Goal: Transaction & Acquisition: Purchase product/service

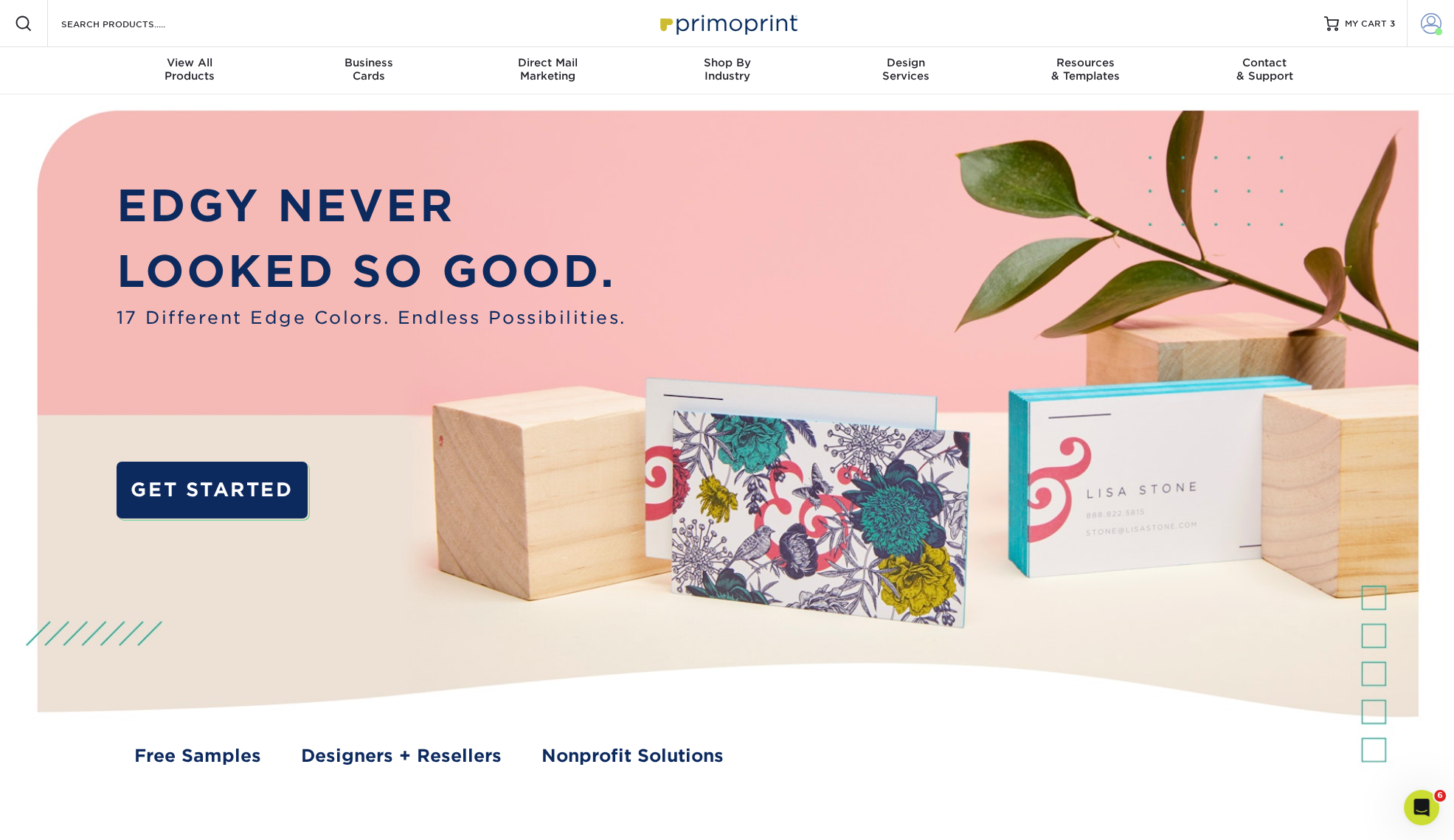
click at [1430, 23] on span at bounding box center [1431, 24] width 21 height 21
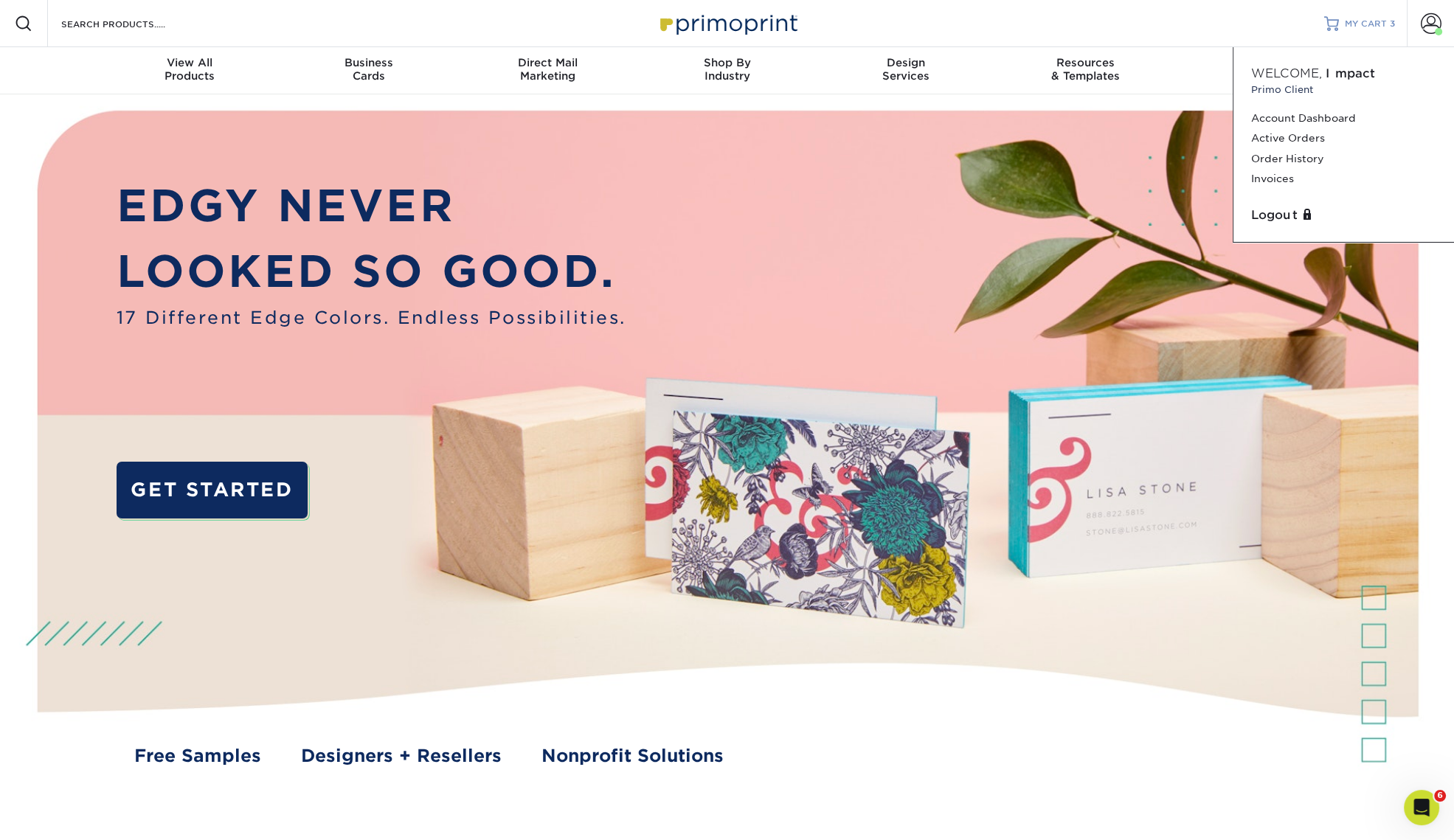
click at [1362, 23] on span "MY CART" at bounding box center [1366, 24] width 42 height 13
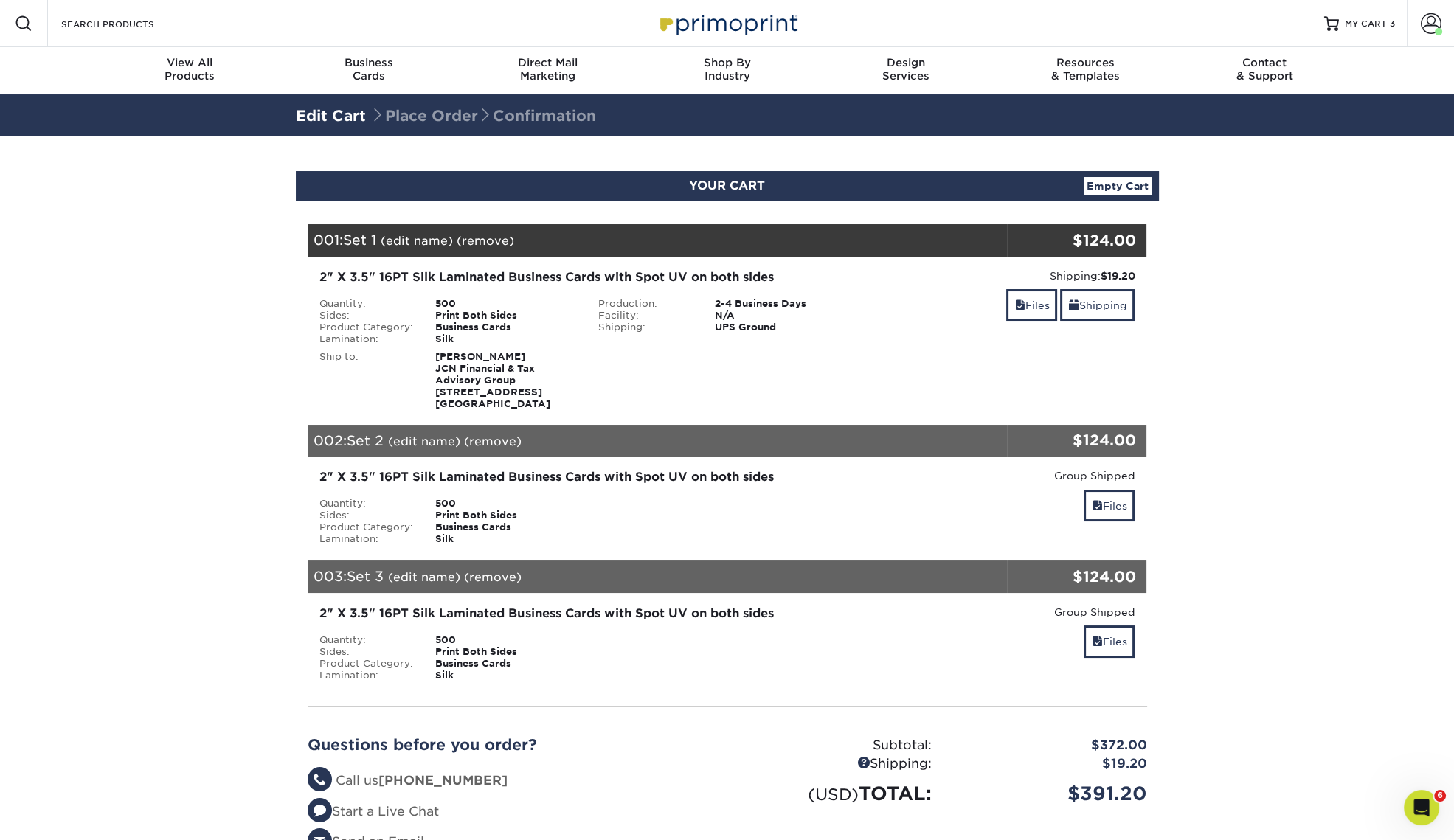
click at [1140, 186] on link "Empty Cart" at bounding box center [1117, 186] width 68 height 18
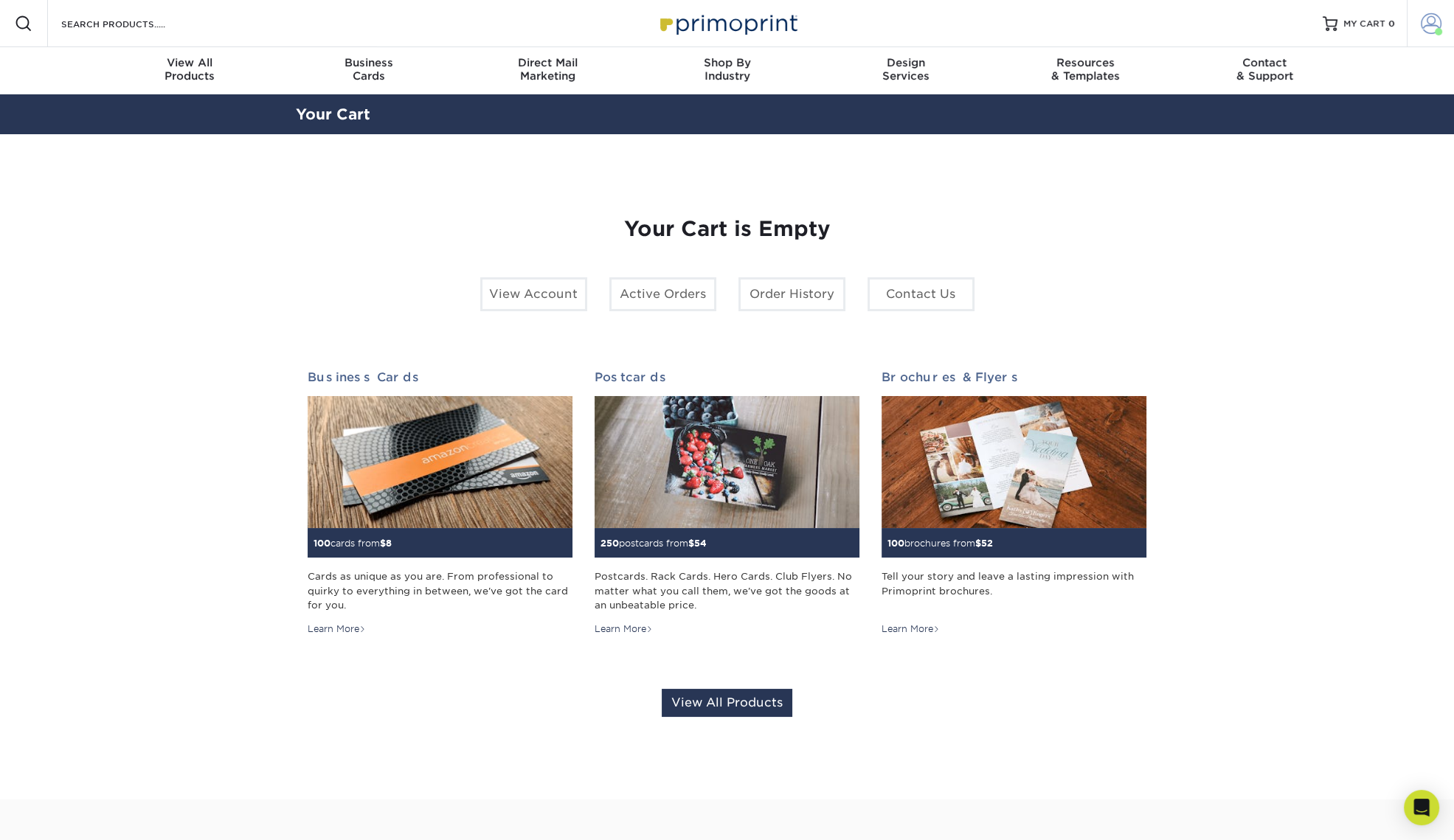
click at [1429, 22] on span at bounding box center [1431, 24] width 21 height 21
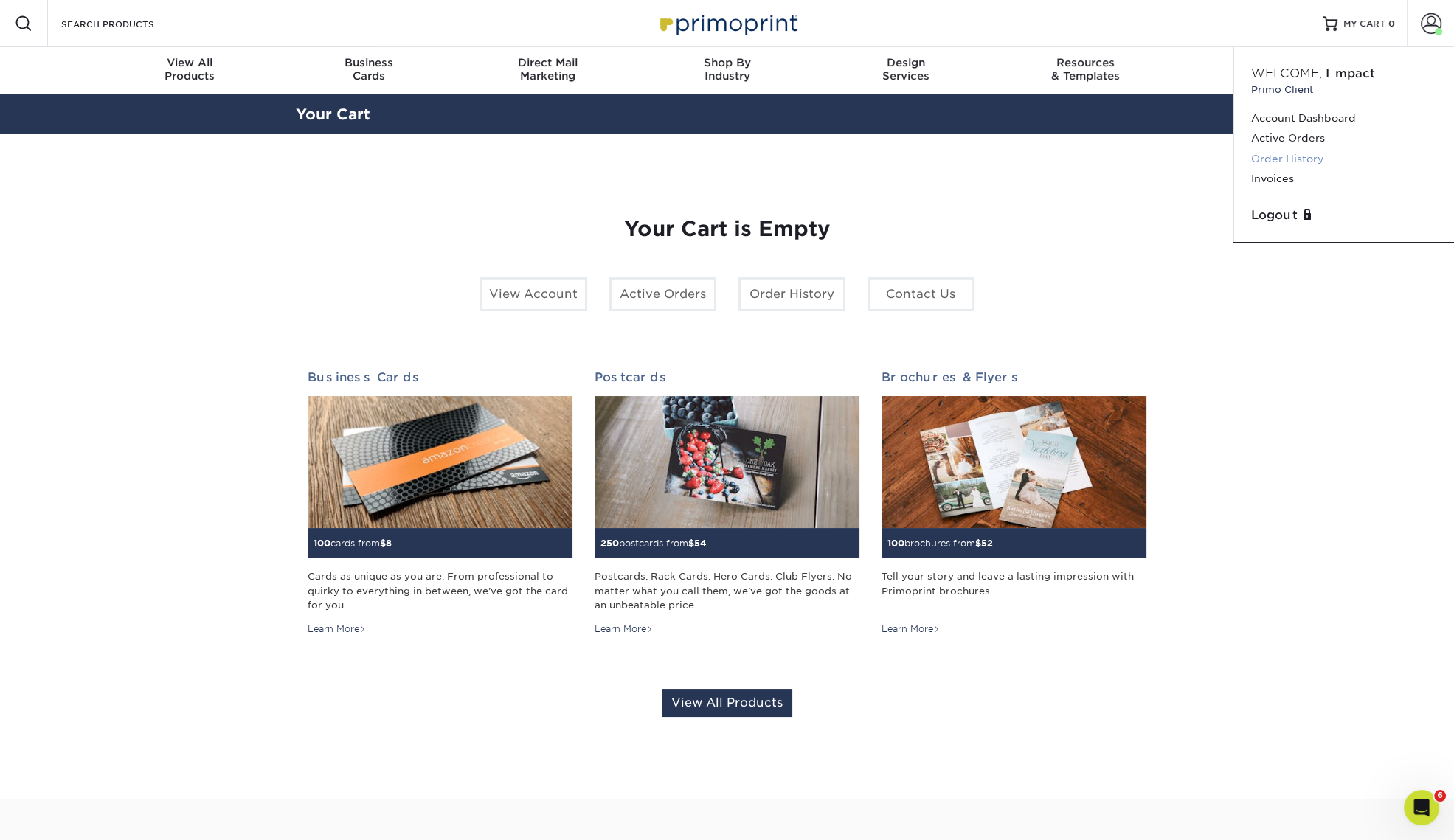
click at [1289, 154] on link "Order History" at bounding box center [1344, 159] width 186 height 20
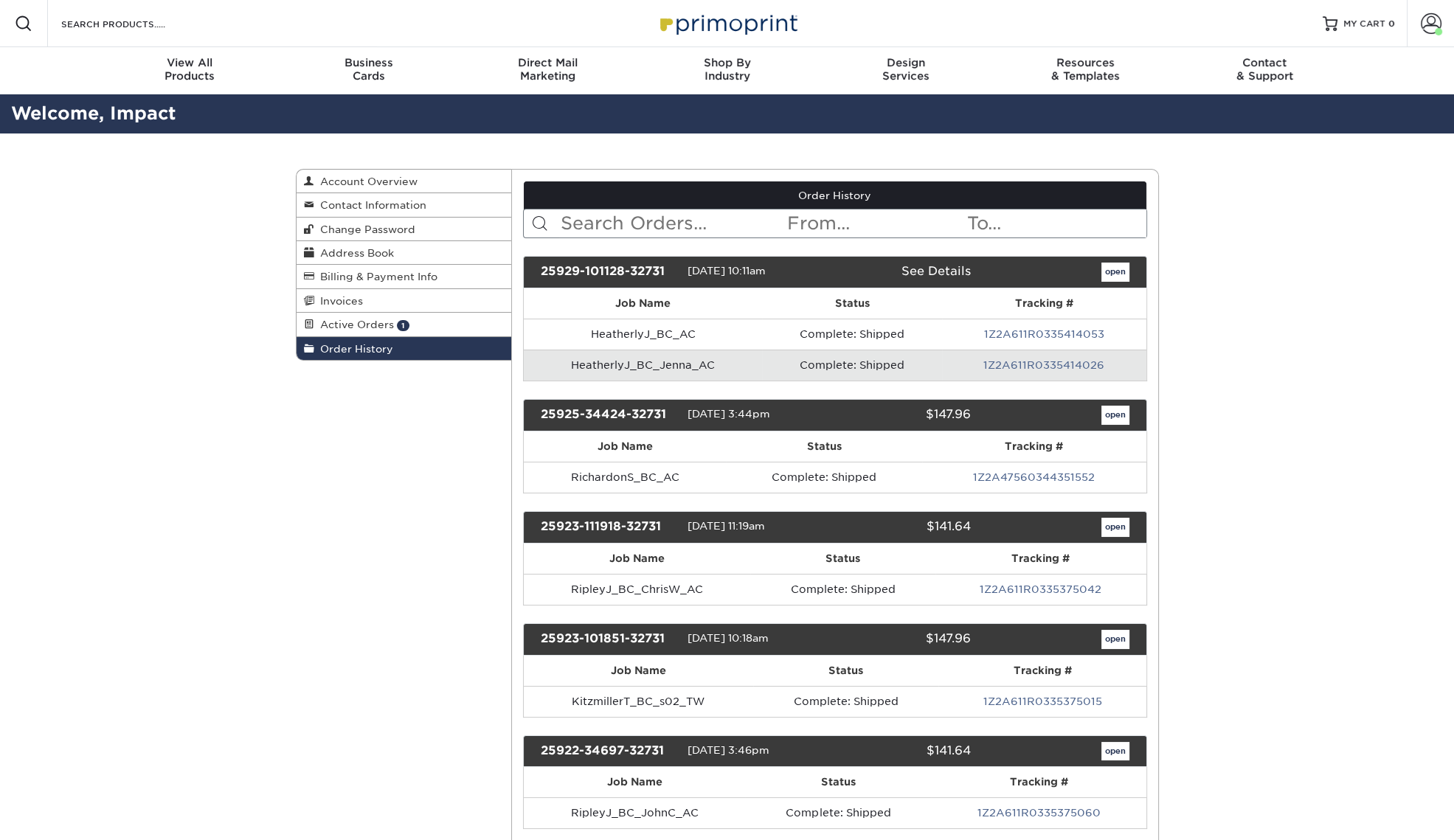
click at [641, 224] on input "text" at bounding box center [673, 223] width 226 height 28
type input "cohen"
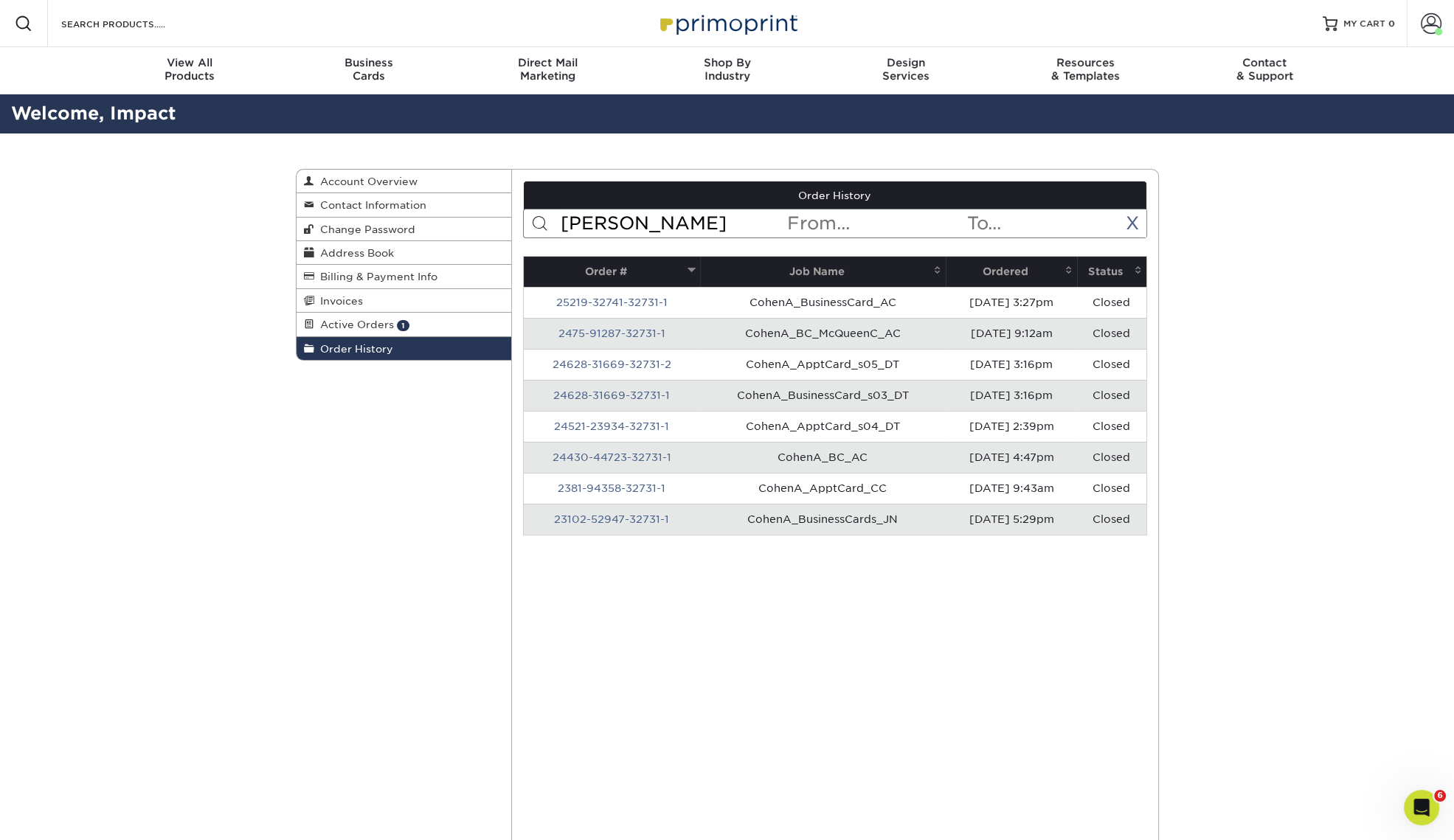
click at [1000, 273] on th "Ordered" at bounding box center [1011, 272] width 131 height 30
click at [635, 333] on link "2475-91287-32731-1" at bounding box center [612, 333] width 107 height 12
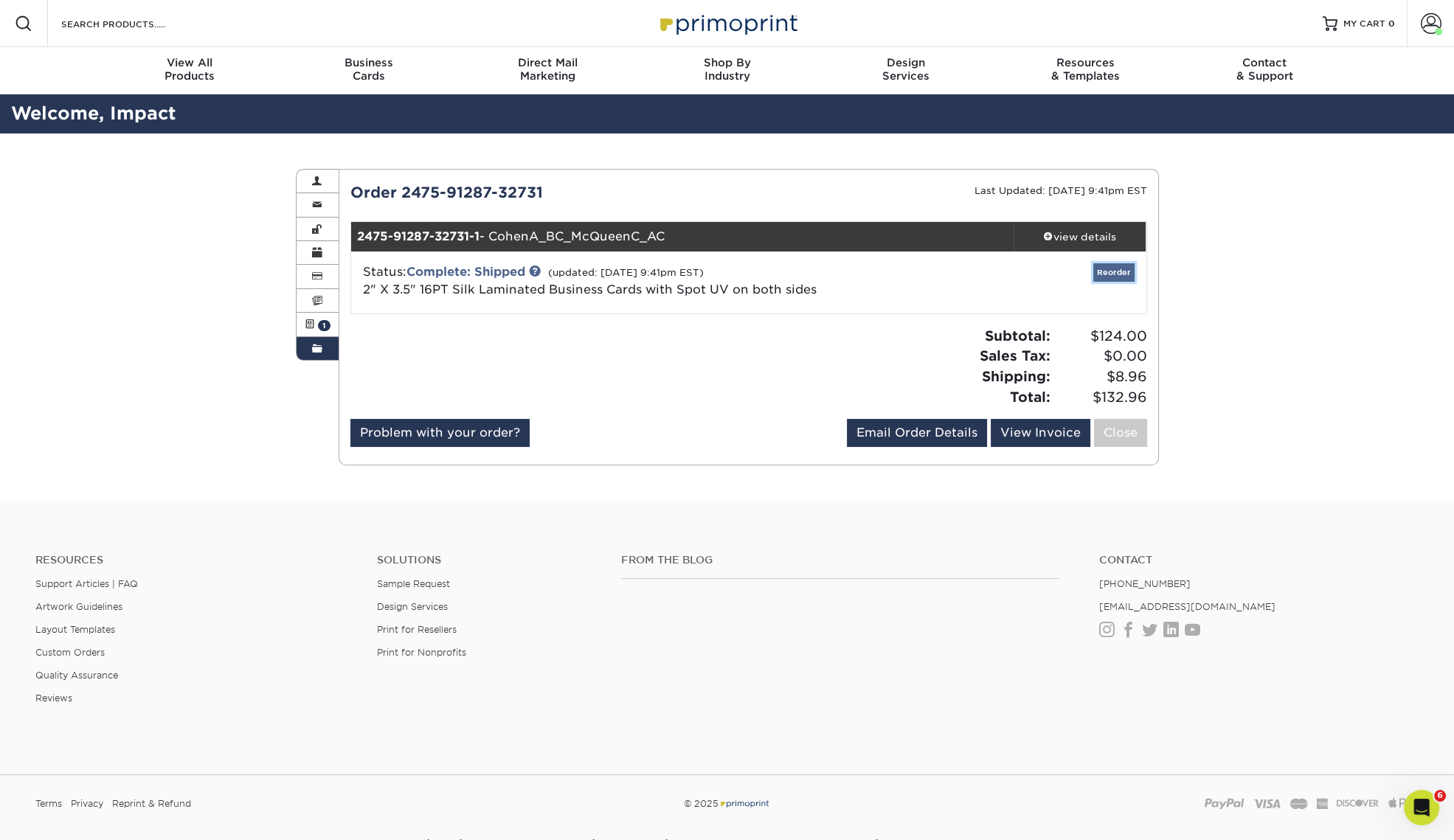
click at [1117, 272] on link "Reorder" at bounding box center [1114, 272] width 42 height 18
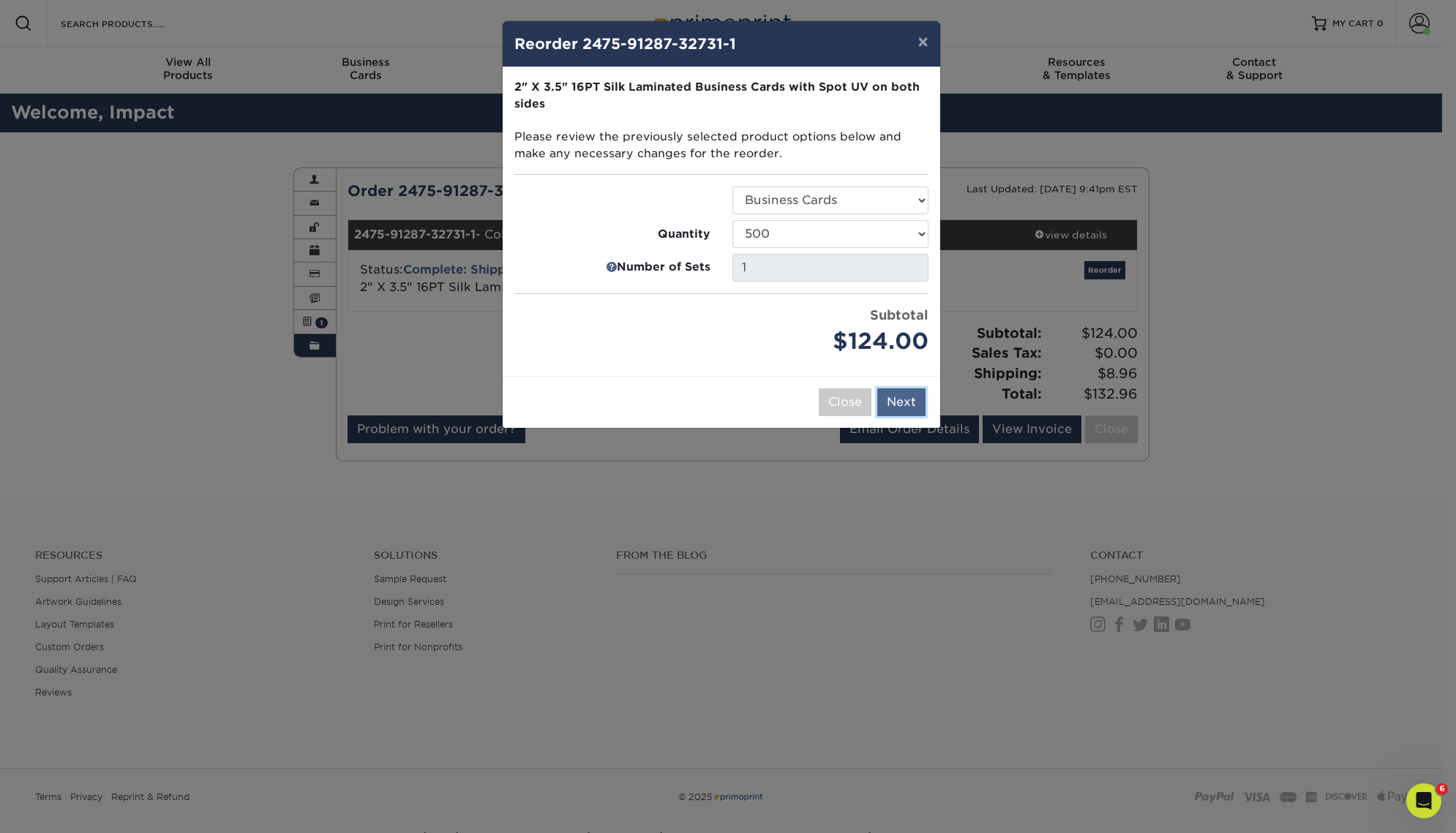
click at [908, 402] on button "Next" at bounding box center [901, 402] width 48 height 28
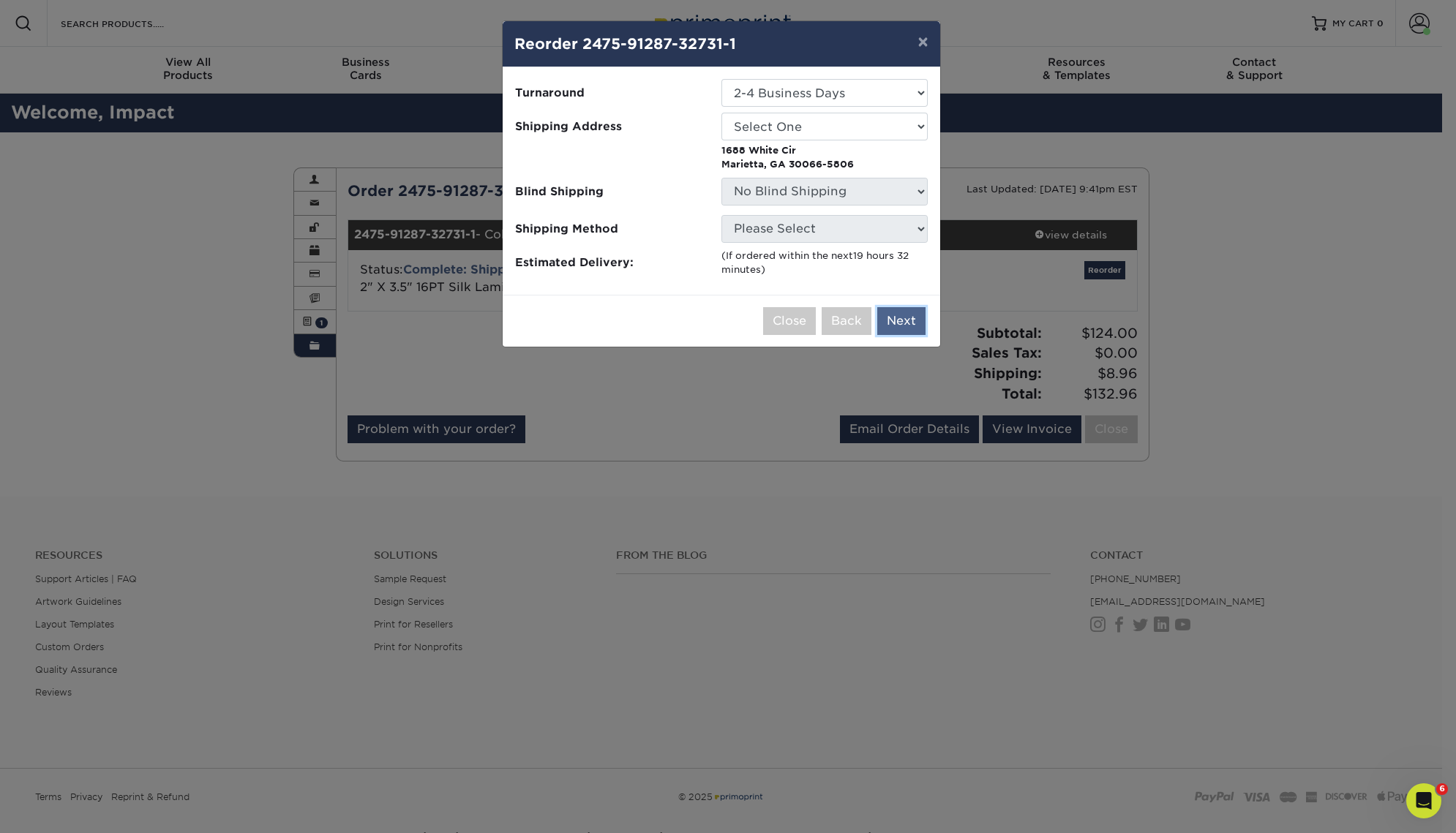
click at [890, 316] on button "Next" at bounding box center [901, 320] width 48 height 28
click at [788, 322] on button "Close" at bounding box center [789, 320] width 53 height 28
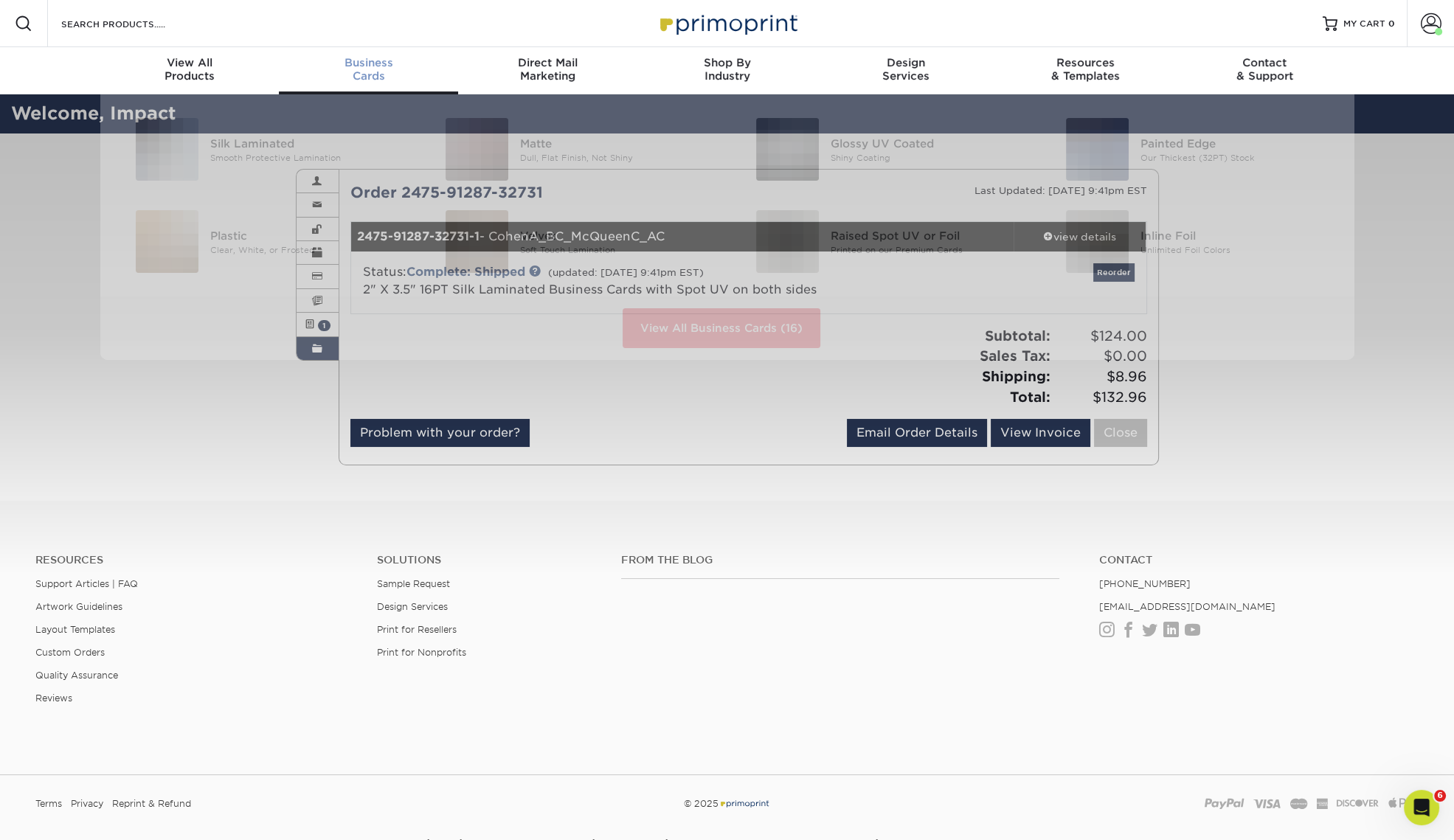
click at [371, 64] on span "Business" at bounding box center [368, 62] width 179 height 14
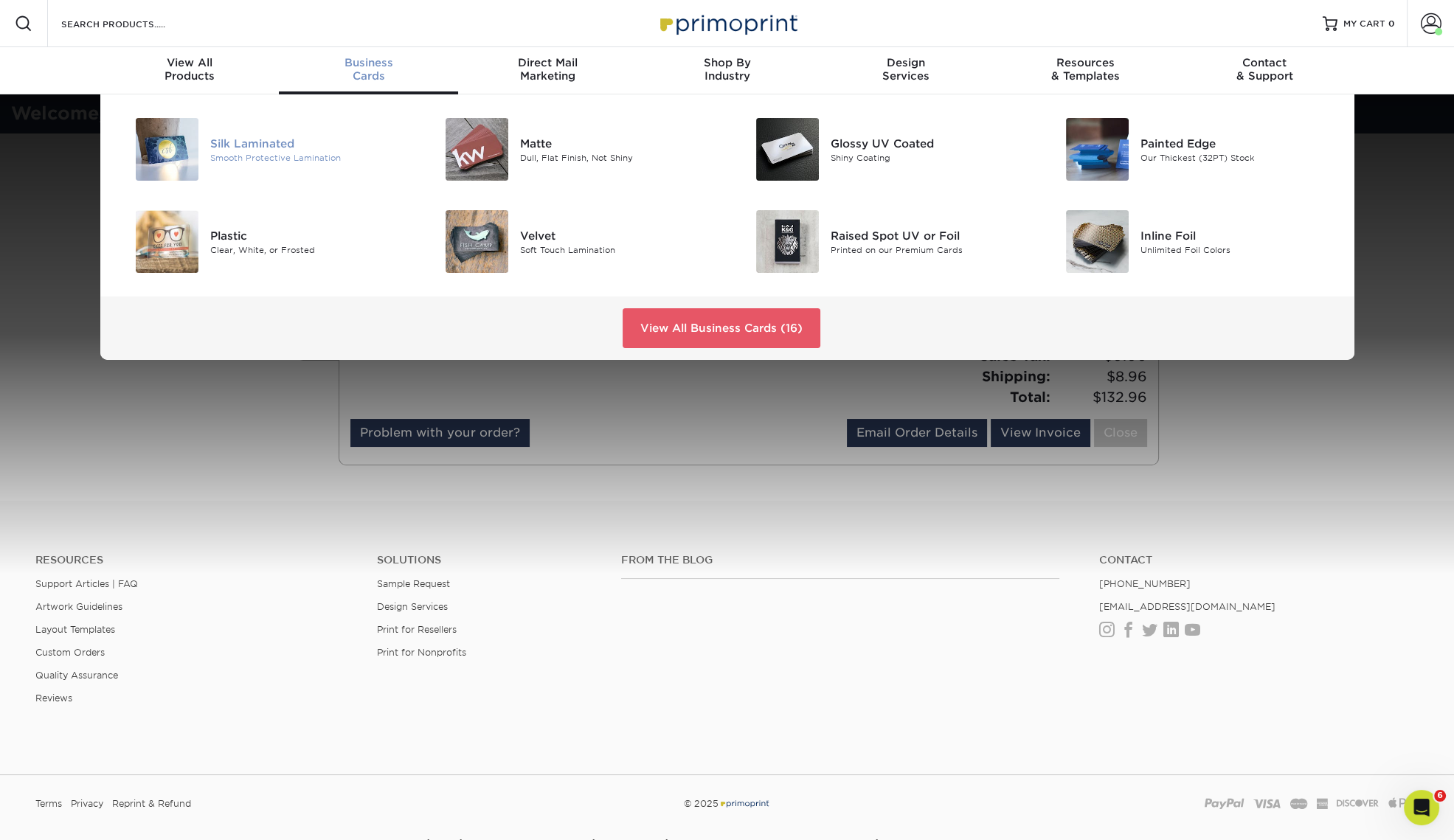
click at [234, 149] on div "Silk Laminated" at bounding box center [308, 143] width 196 height 16
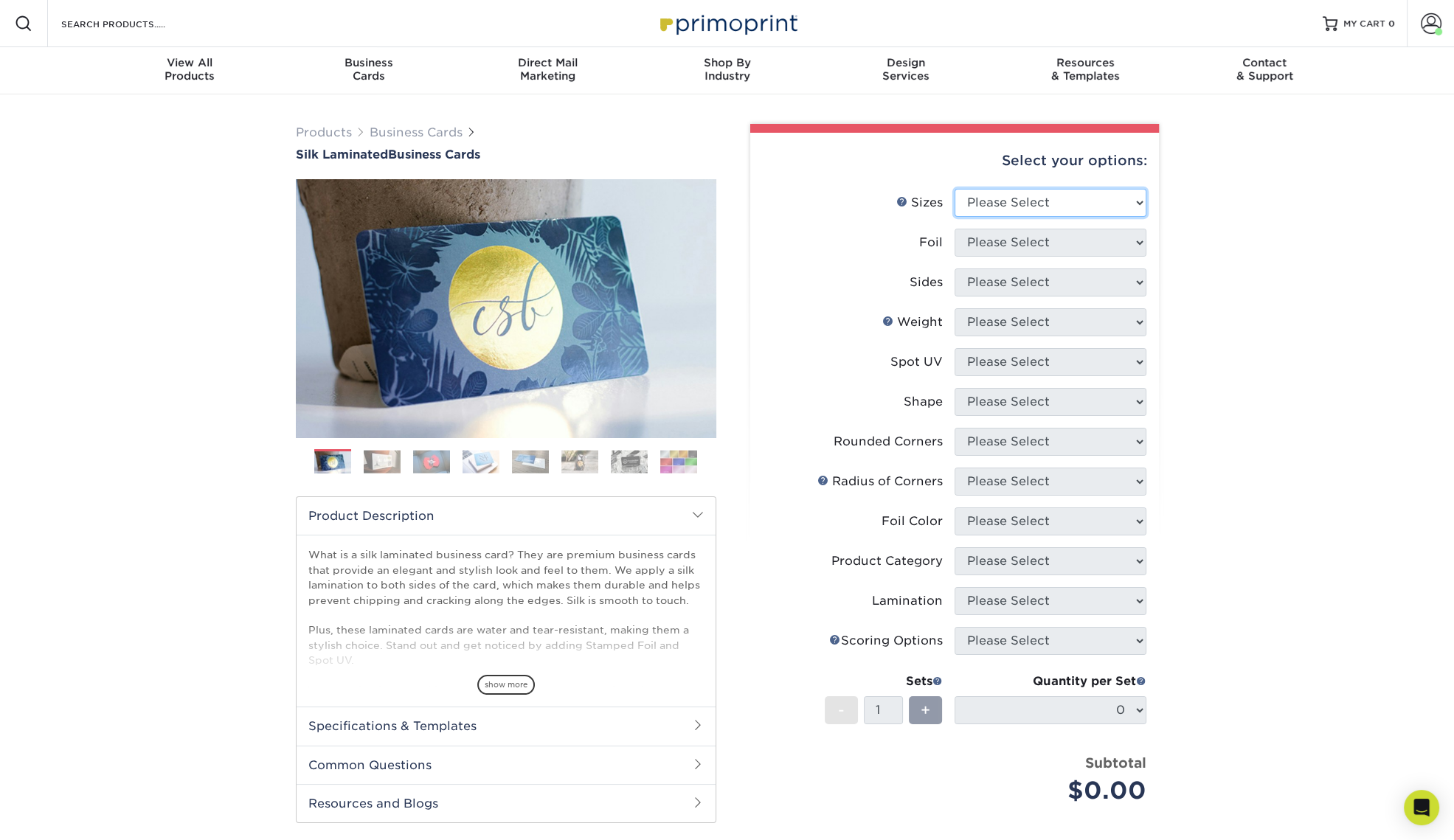
click at [1009, 199] on select "Please Select 1.5" x 3.5" - Mini 1.75" x 3.5" - Mini 2" x 2" - Square 2" x 3" -…" at bounding box center [1051, 203] width 192 height 28
click at [1432, 18] on span at bounding box center [1431, 24] width 21 height 21
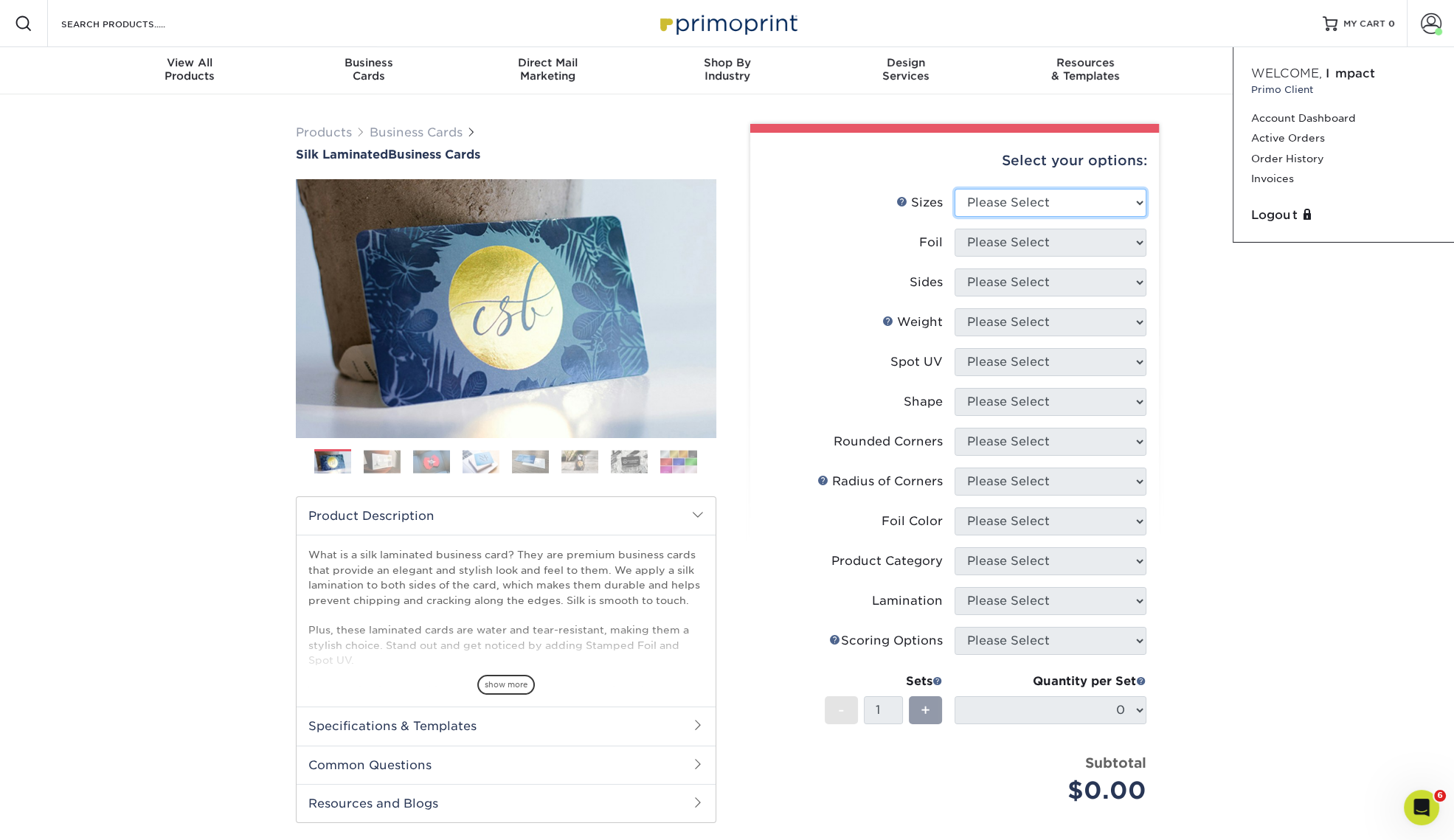
click at [1028, 195] on select "Please Select 1.5" x 3.5" - Mini 1.75" x 3.5" - Mini 2" x 2" - Square 2" x 3" -…" at bounding box center [1051, 203] width 192 height 28
select select "2.00x3.50"
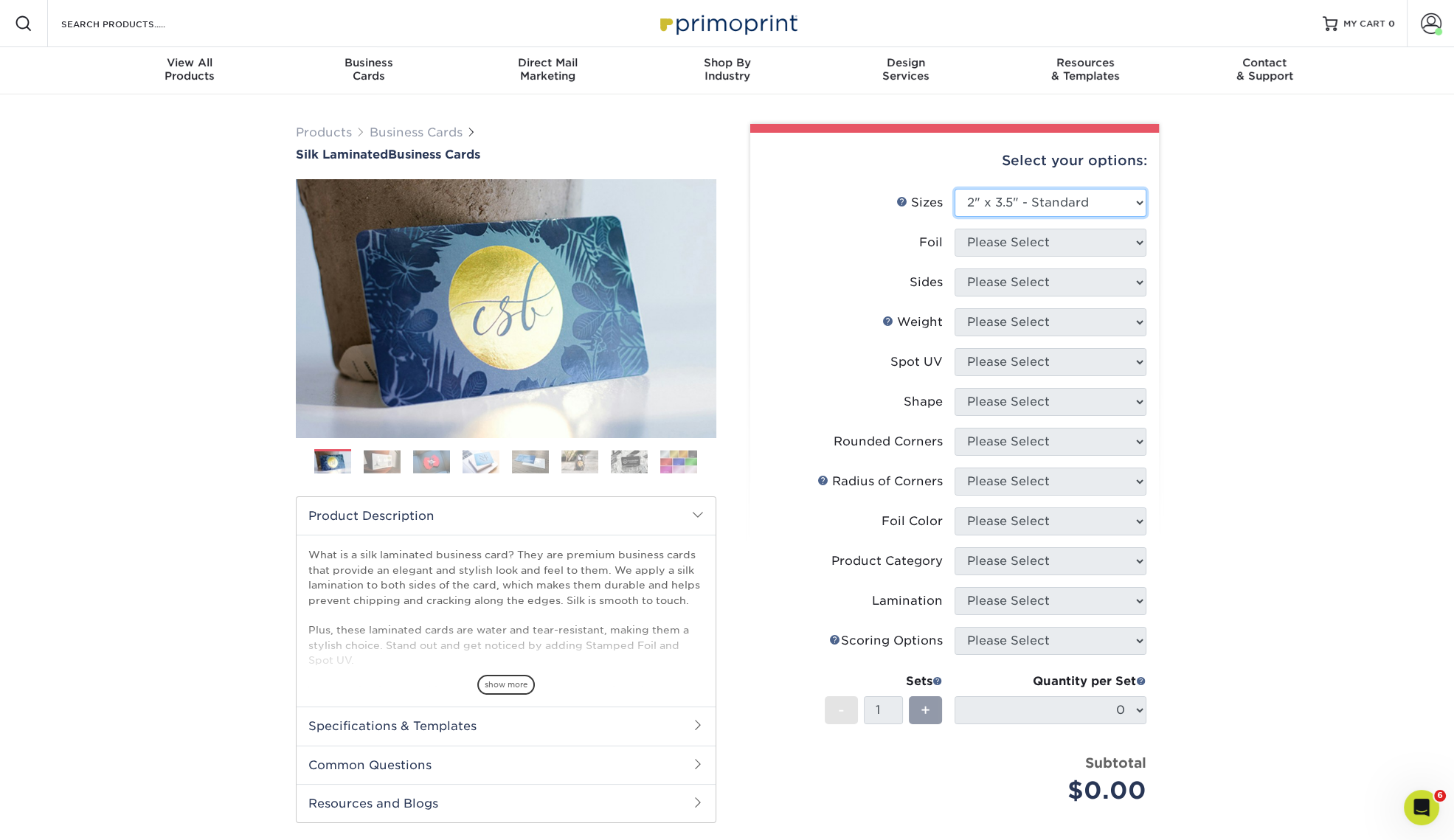
click at [955, 189] on select "Please Select 1.5" x 3.5" - Mini 1.75" x 3.5" - Mini 2" x 2" - Square 2" x 3" -…" at bounding box center [1051, 203] width 192 height 28
click at [1050, 244] on select "Please Select Yes No" at bounding box center [1051, 243] width 192 height 28
select select "0"
click at [955, 229] on select "Please Select Yes No" at bounding box center [1051, 243] width 192 height 28
click at [1041, 281] on select "Please Select Print Both Sides Print Front Only" at bounding box center [1051, 282] width 192 height 28
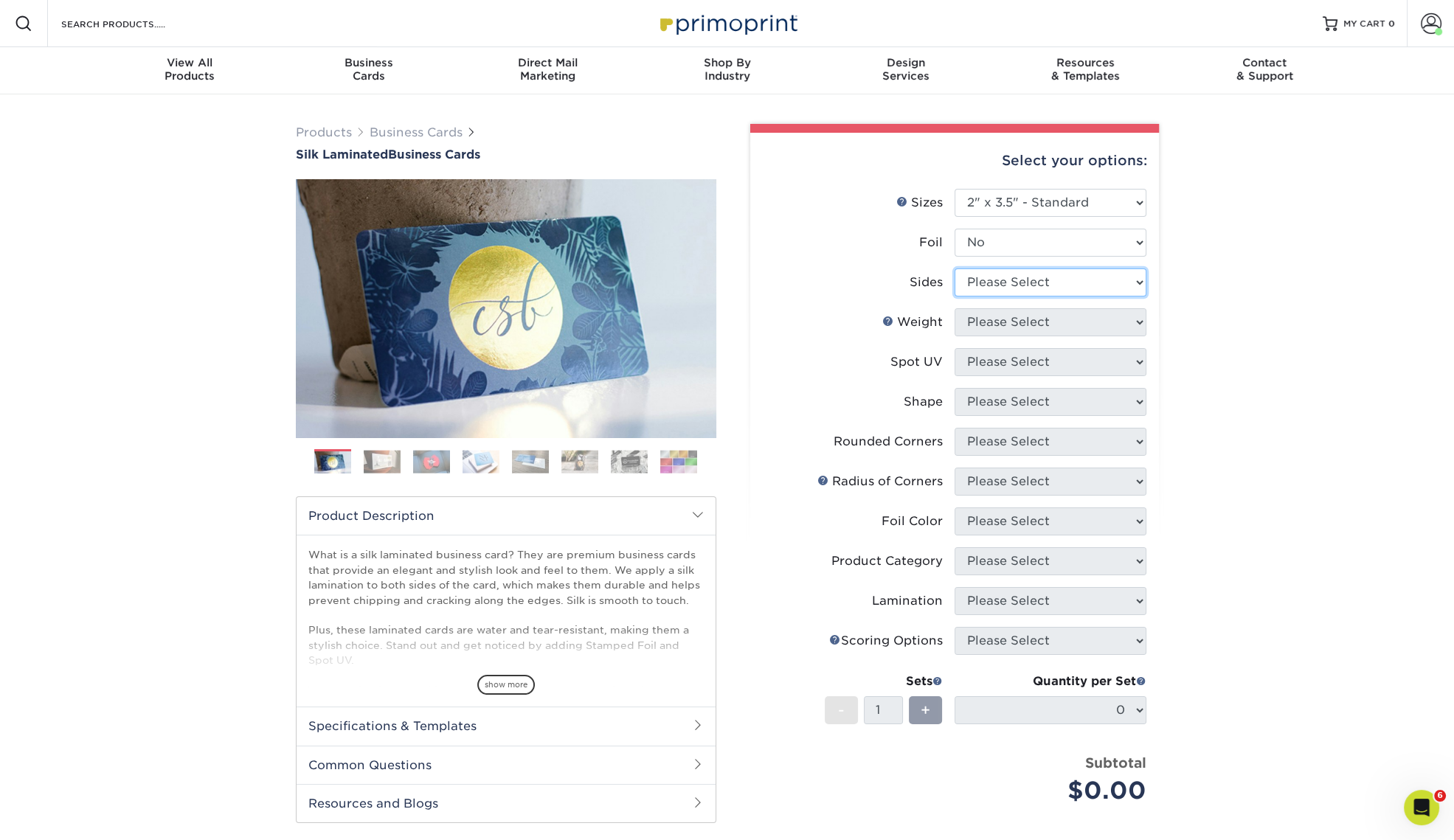
select select "13abbda7-1d64-4f25-8bb2-c179b224825d"
click at [955, 269] on select "Please Select Print Both Sides Print Front Only" at bounding box center [1051, 282] width 192 height 28
click at [1055, 326] on select "Please Select 16PT" at bounding box center [1051, 322] width 192 height 28
select select "16PT"
click at [955, 309] on select "Please Select 16PT" at bounding box center [1051, 322] width 192 height 28
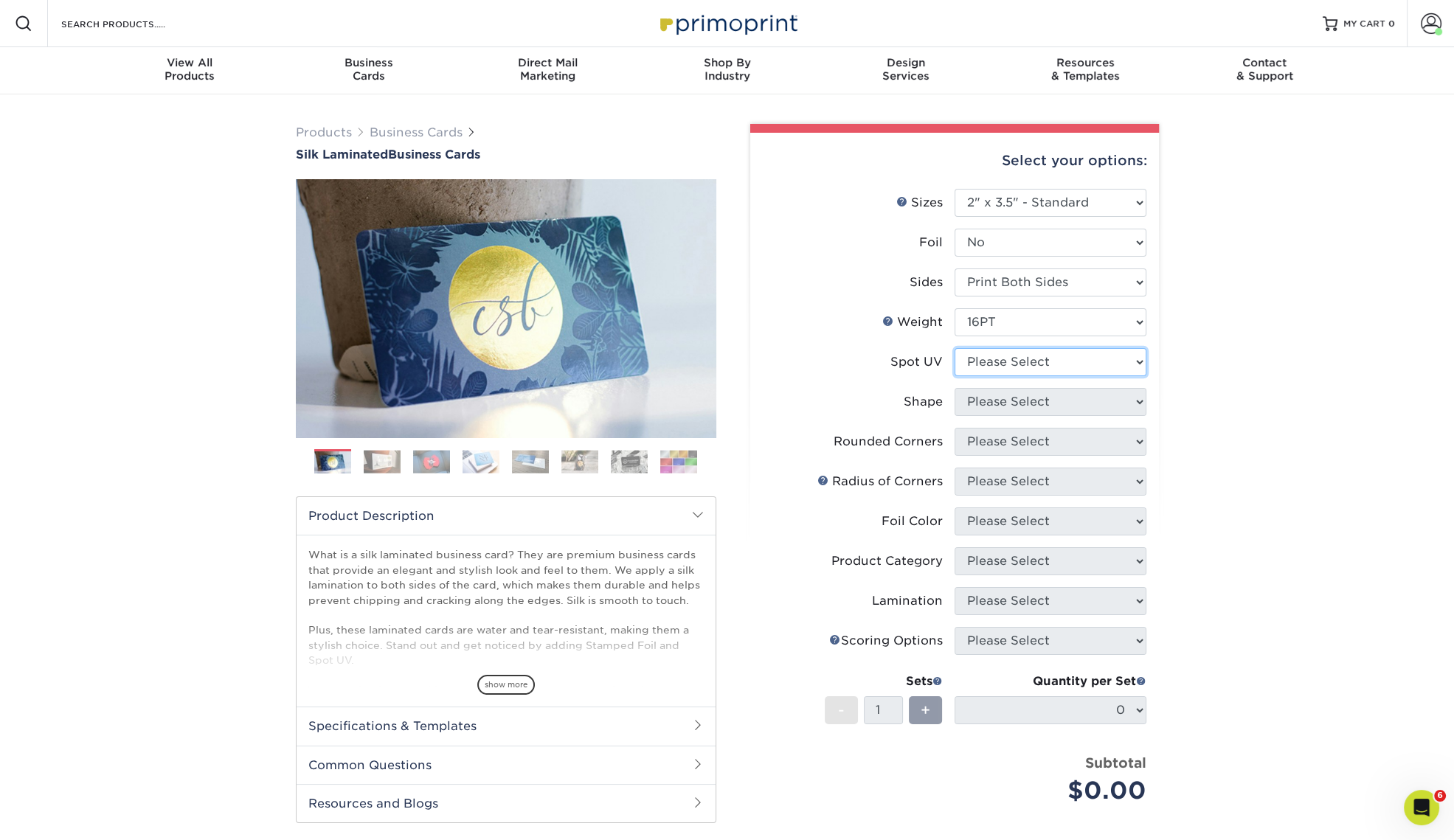
click at [1050, 358] on select "Please Select No Spot UV Front and Back (Both Sides) Front Only Back Only" at bounding box center [1051, 362] width 192 height 28
select select "0"
click at [955, 348] on select "Please Select No Spot UV Front and Back (Both Sides) Front Only Back Only" at bounding box center [1051, 362] width 192 height 28
click at [1046, 403] on select "Please Select Standard" at bounding box center [1051, 402] width 192 height 28
select select "standard"
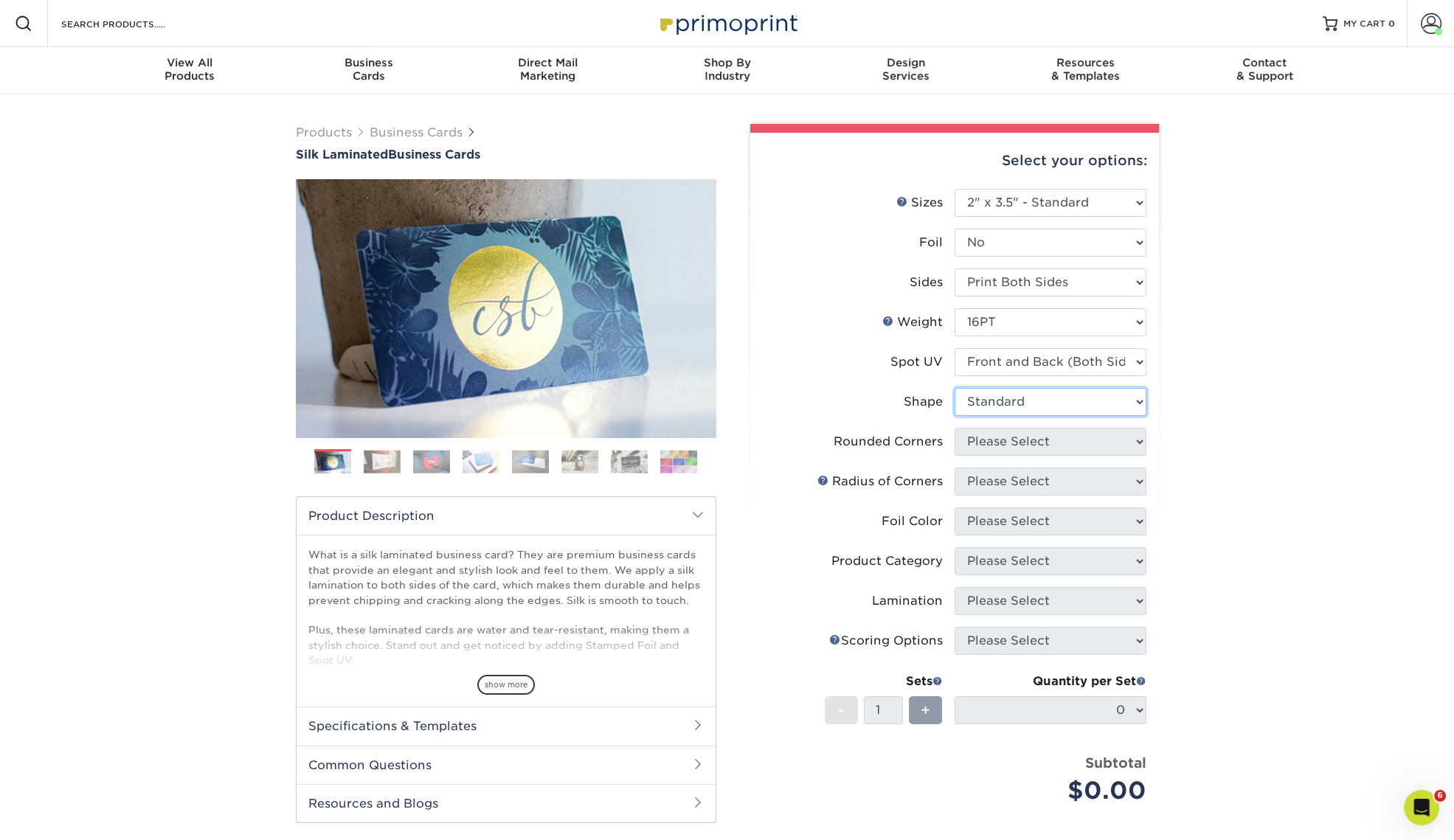
click at [955, 388] on select "Please Select Standard" at bounding box center [1051, 402] width 192 height 28
drag, startPoint x: 1044, startPoint y: 439, endPoint x: 1044, endPoint y: 453, distance: 14.0
click at [1044, 439] on select "Please Select Yes - Round 2 Corners Yes - Round 4 Corners No" at bounding box center [1051, 442] width 192 height 28
select select "0"
click at [955, 428] on select "Please Select Yes - Round 2 Corners Yes - Round 4 Corners No" at bounding box center [1051, 442] width 192 height 28
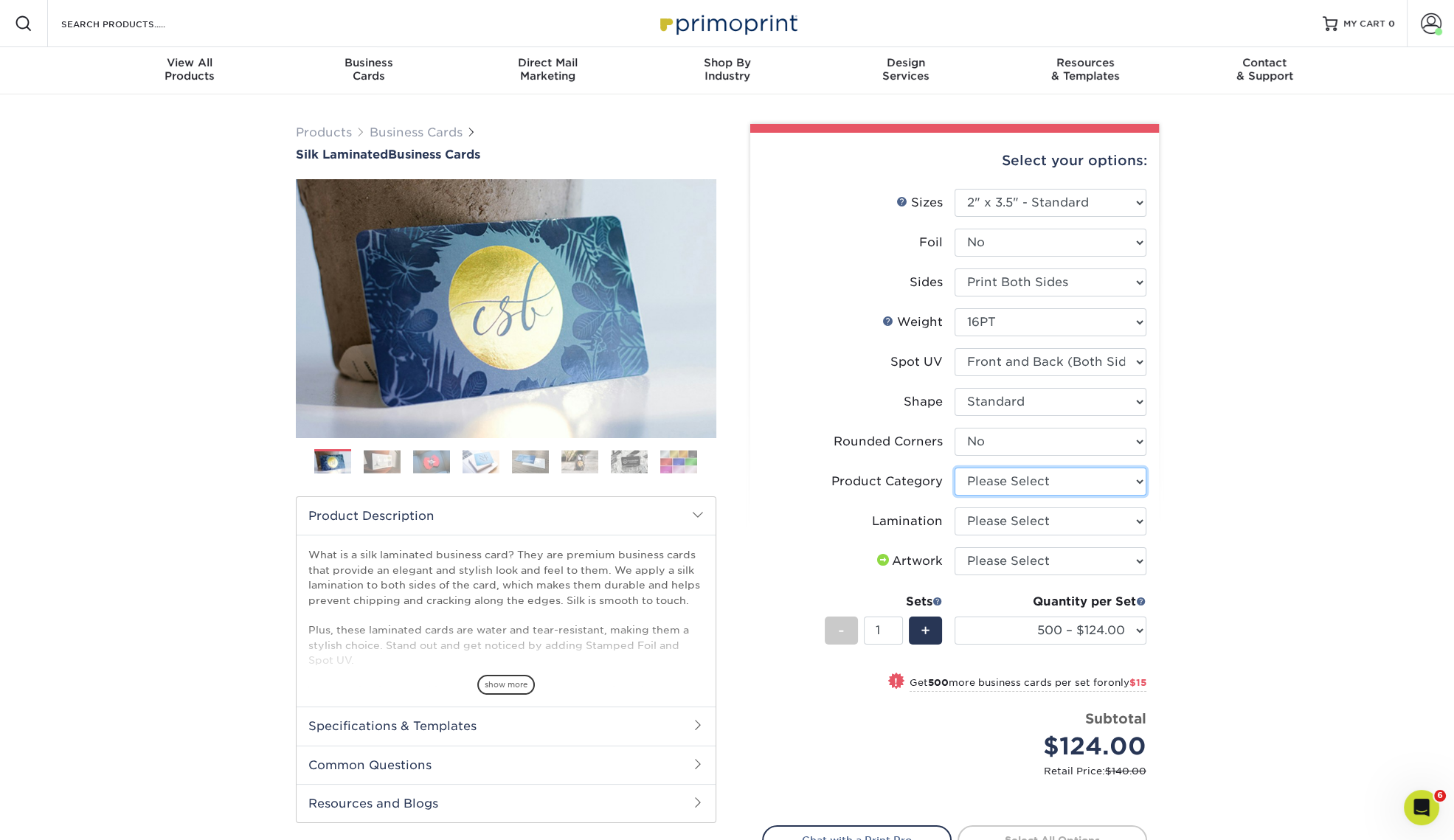
click at [1067, 481] on select "Please Select Business Cards" at bounding box center [1051, 482] width 192 height 28
select select "3b5148f1-0588-4f88-a218-97bcfdce65c1"
click at [955, 468] on select "Please Select Business Cards" at bounding box center [1051, 482] width 192 height 28
click at [1057, 527] on select "Please Select Silk" at bounding box center [1051, 521] width 192 height 28
select select "ccacb42f-45f7-42d3-bbd3-7c8421cf37f0"
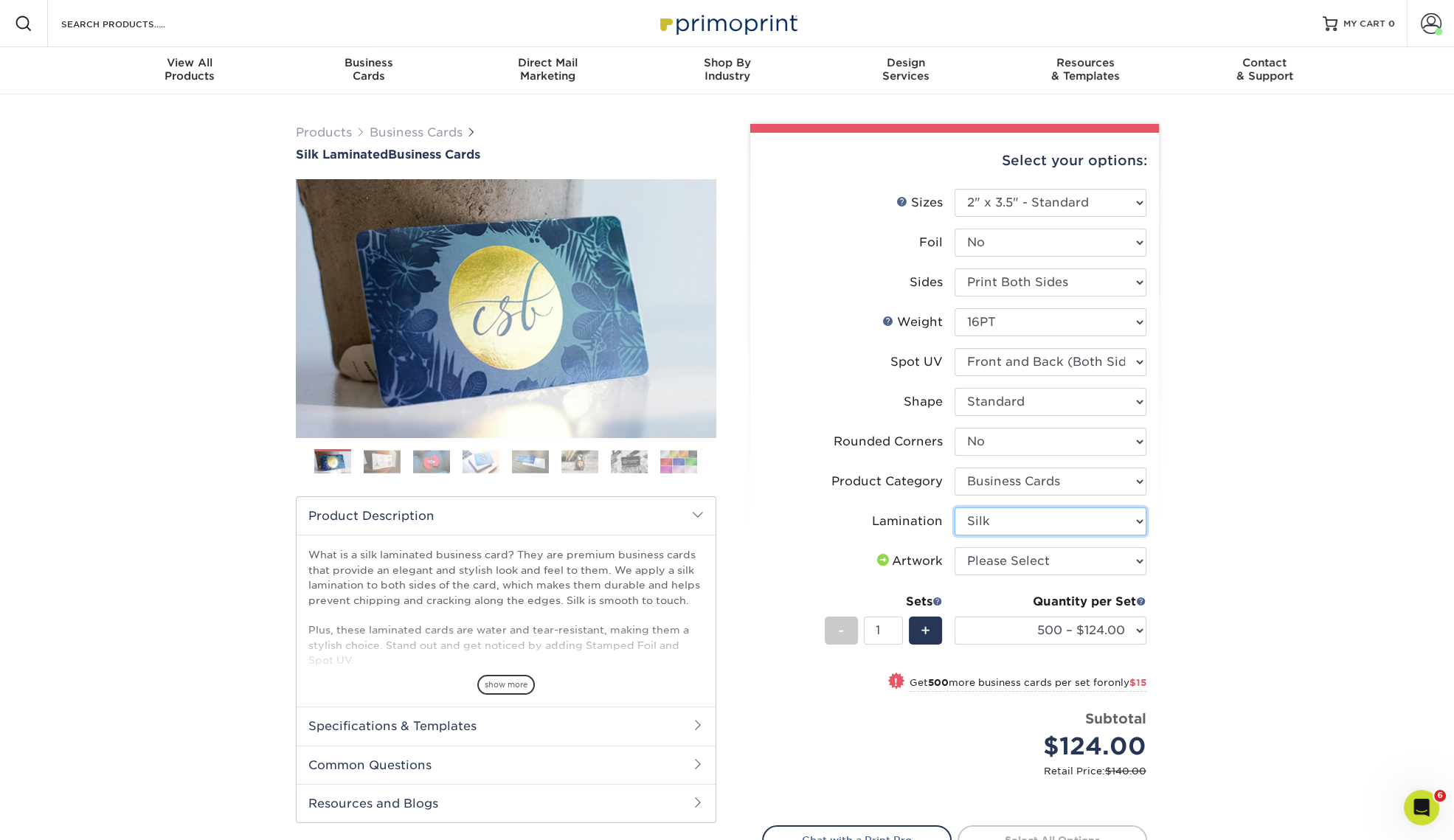
click at [955, 508] on select "Please Select Silk" at bounding box center [1051, 521] width 192 height 28
click at [1057, 564] on select "Please Select I will upload files I need a design - $100" at bounding box center [1051, 561] width 192 height 28
select select "upload"
click at [955, 548] on select "Please Select I will upload files I need a design - $100" at bounding box center [1051, 561] width 192 height 28
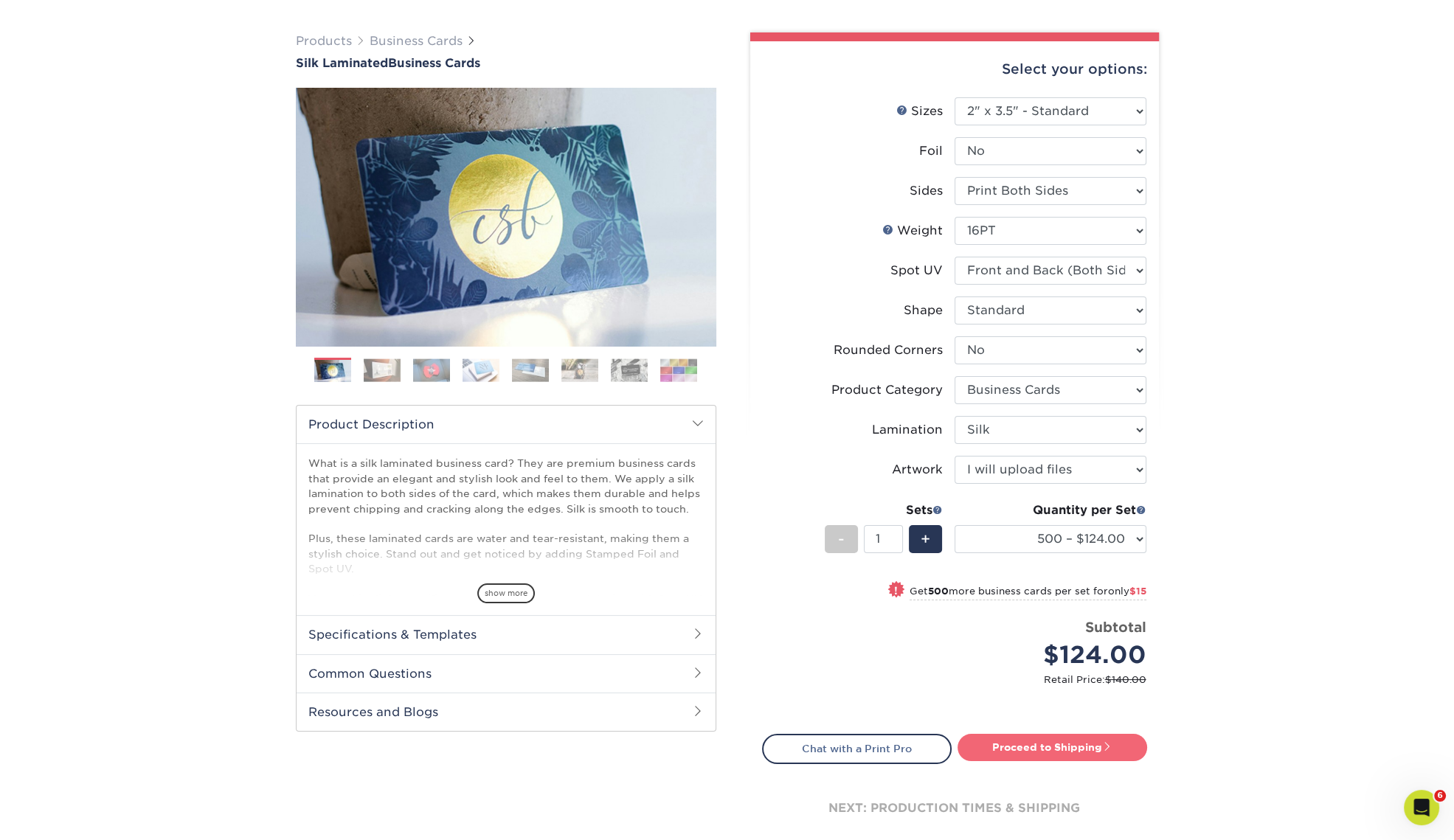
drag, startPoint x: 1085, startPoint y: 741, endPoint x: 1095, endPoint y: 736, distance: 11.2
click at [1085, 741] on link "Proceed to Shipping" at bounding box center [1052, 747] width 189 height 26
type input "Set 1"
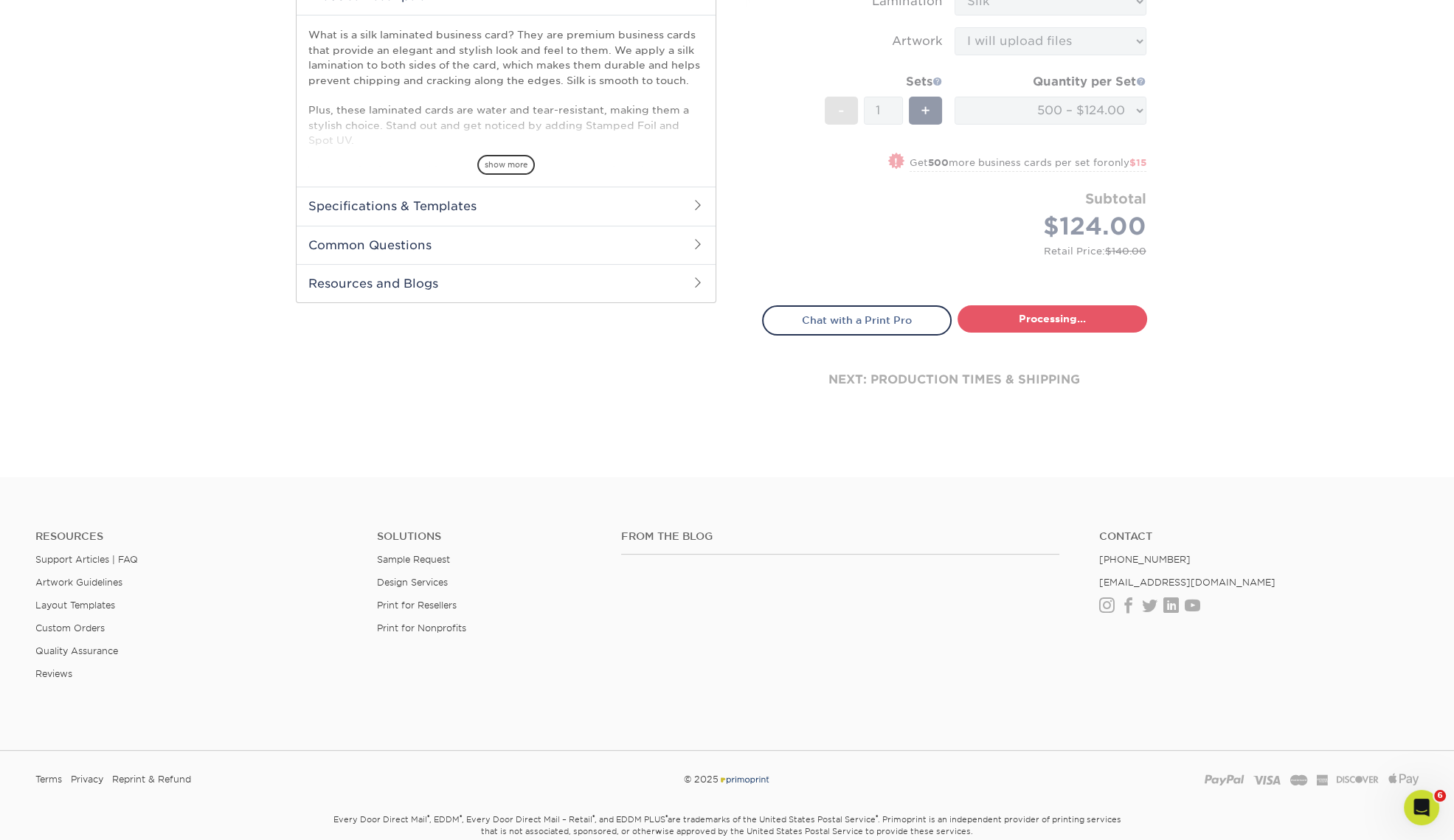
select select "a02e7c76-bdf4-4cc9-8b1d-1aa03151ab1e"
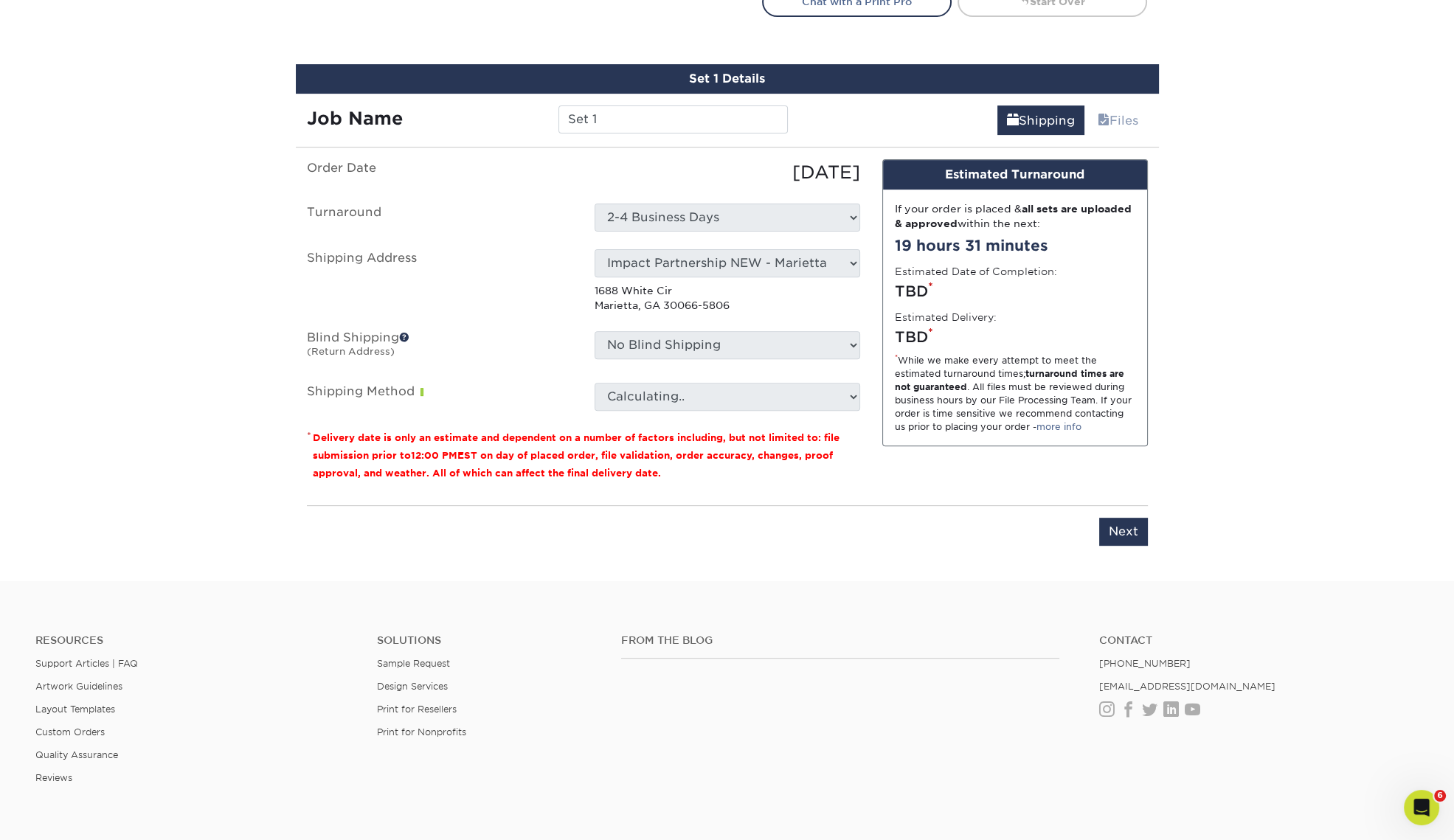
scroll to position [864, 0]
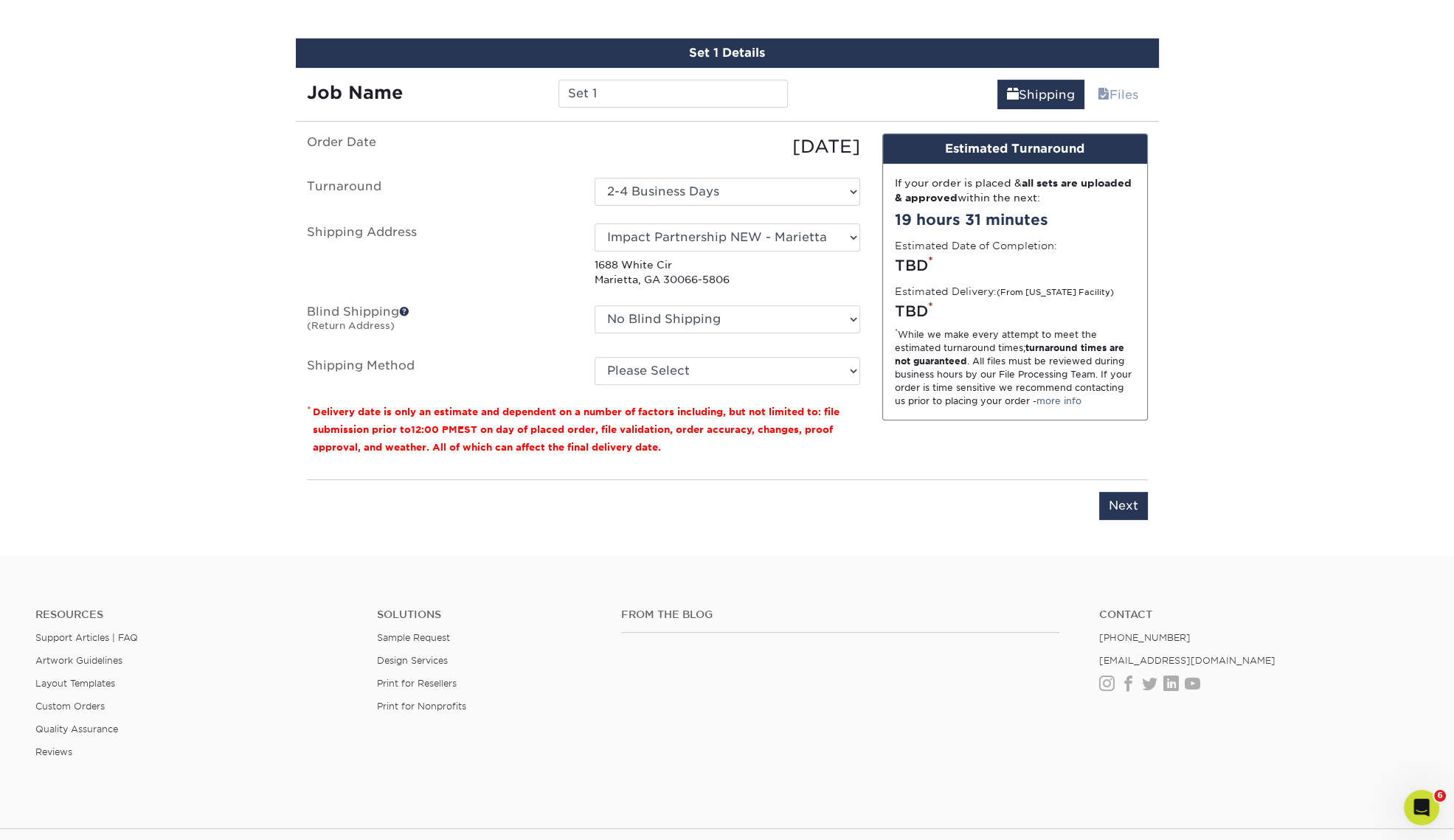
click at [617, 68] on div "Job Name Set 1" at bounding box center [548, 89] width 504 height 42
click at [624, 86] on input "Set 1" at bounding box center [673, 93] width 229 height 28
paste input "CohenA_BC_DovidioA_s02_TW"
type input "CohenA_BC_DovidioA_s02_TW"
click at [775, 236] on select "Select One Andrew Hansen - Palm Spring, Suite 3 John McNamara - 7350 W. College…" at bounding box center [727, 237] width 265 height 28
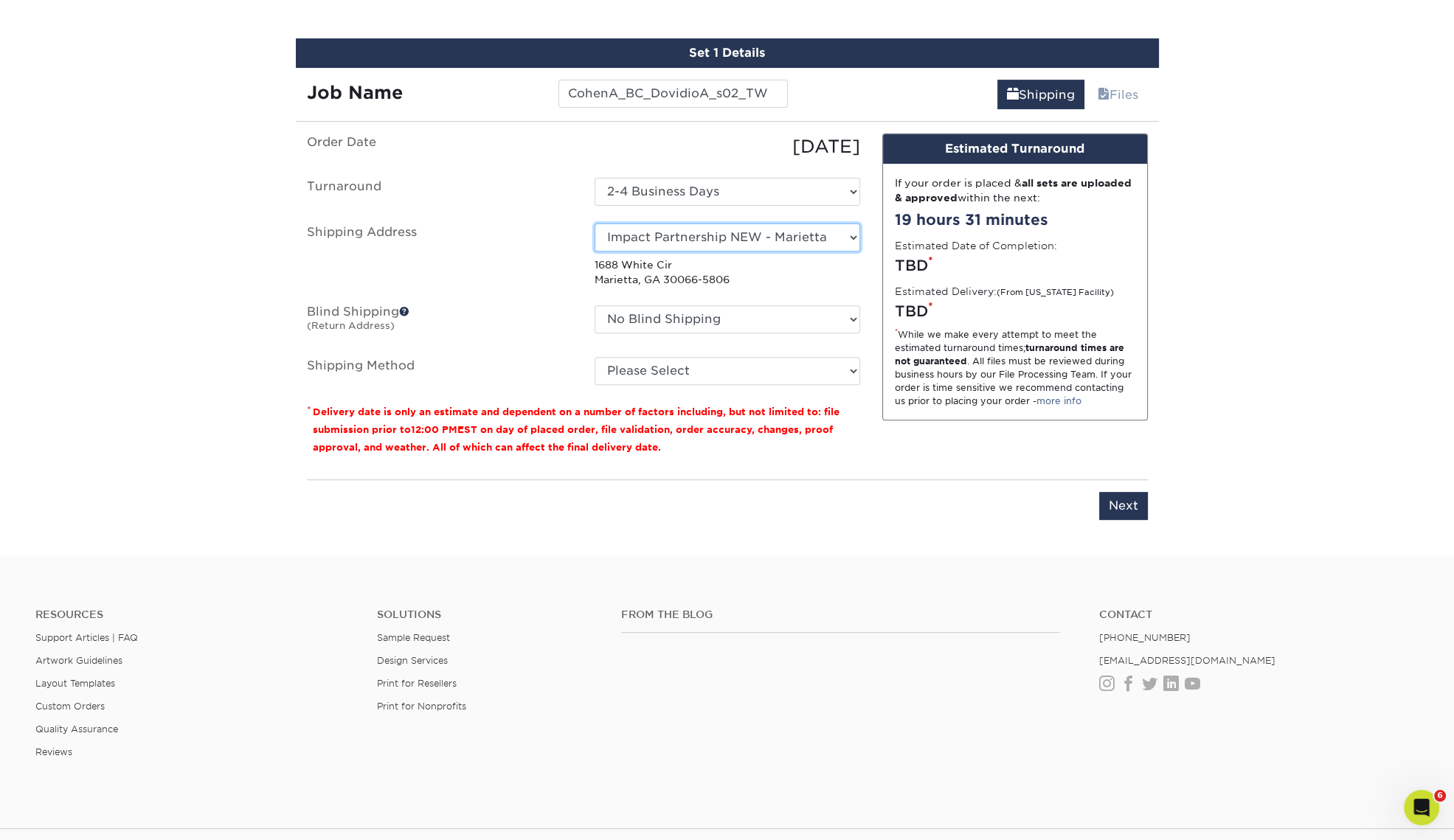
select select "252274"
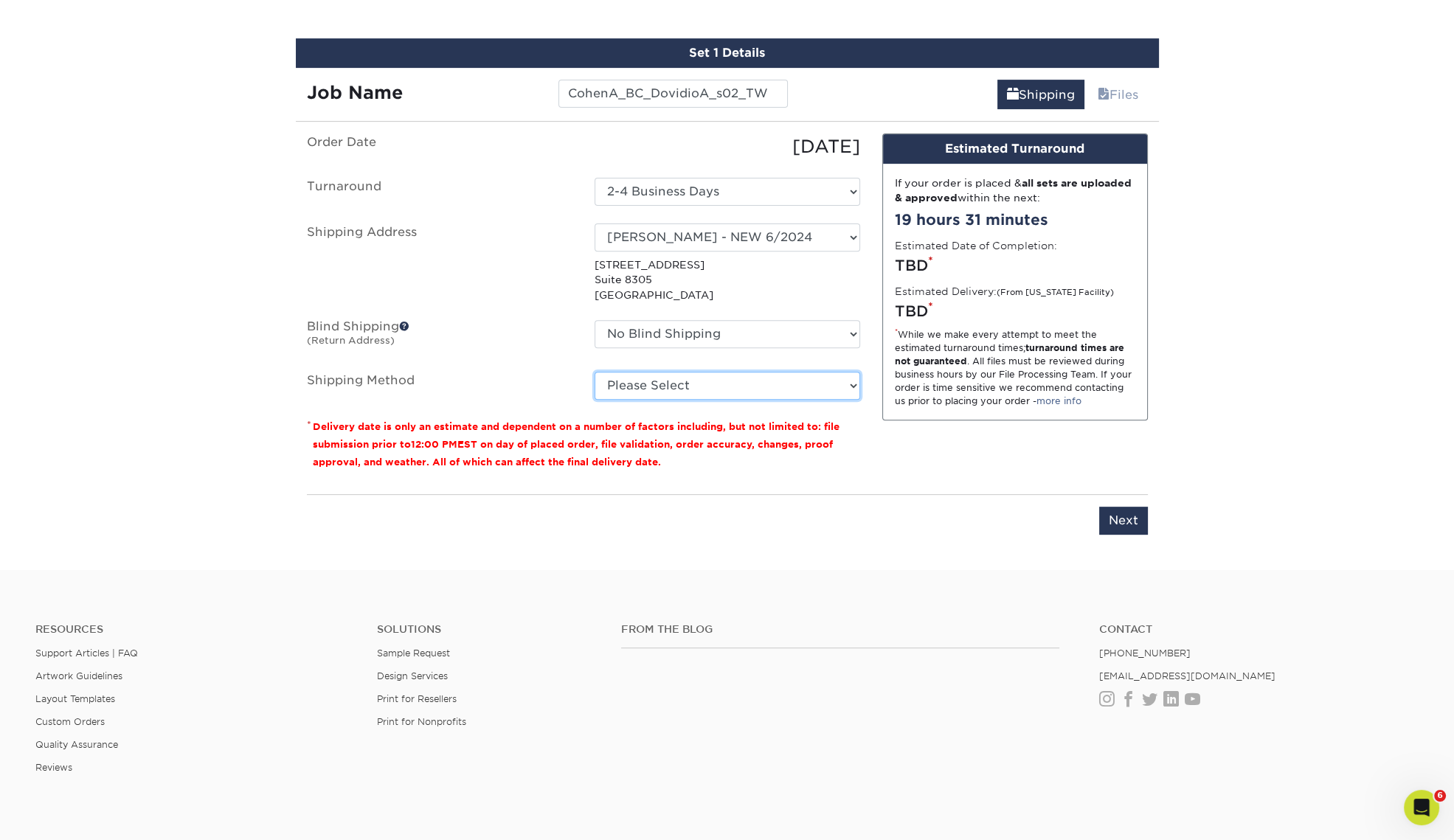
click at [697, 391] on select "Please Select Ground Shipping (+$8.96) 3 Day Shipping Service (+$15.34) 2 Day A…" at bounding box center [727, 386] width 265 height 28
select select "03"
click at [595, 372] on select "Please Select Ground Shipping (+$8.96) 3 Day Shipping Service (+$15.34) 2 Day A…" at bounding box center [727, 386] width 265 height 28
click at [1132, 524] on input "Next" at bounding box center [1124, 520] width 49 height 28
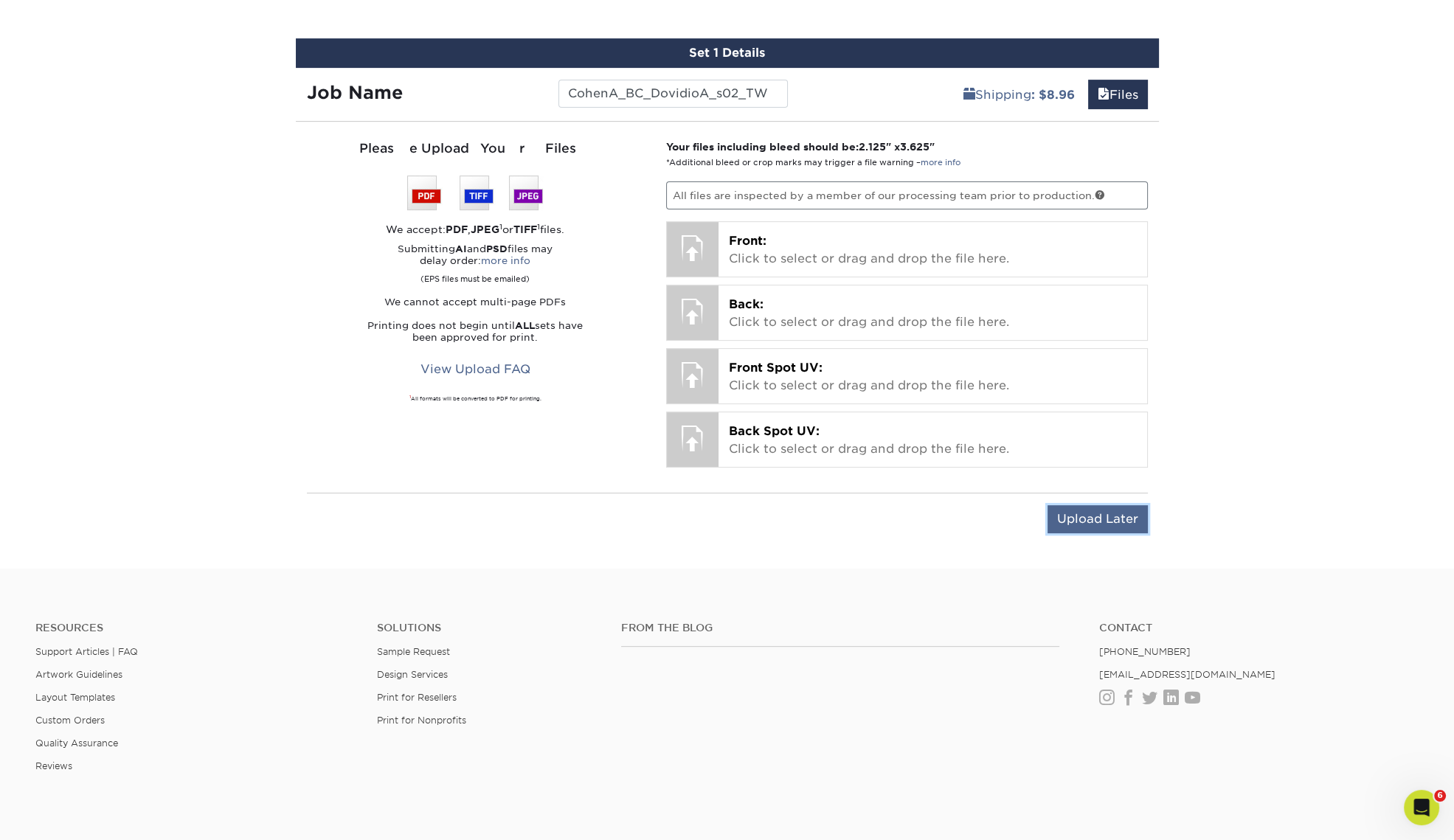
click at [1122, 512] on input "Upload Later" at bounding box center [1097, 519] width 100 height 28
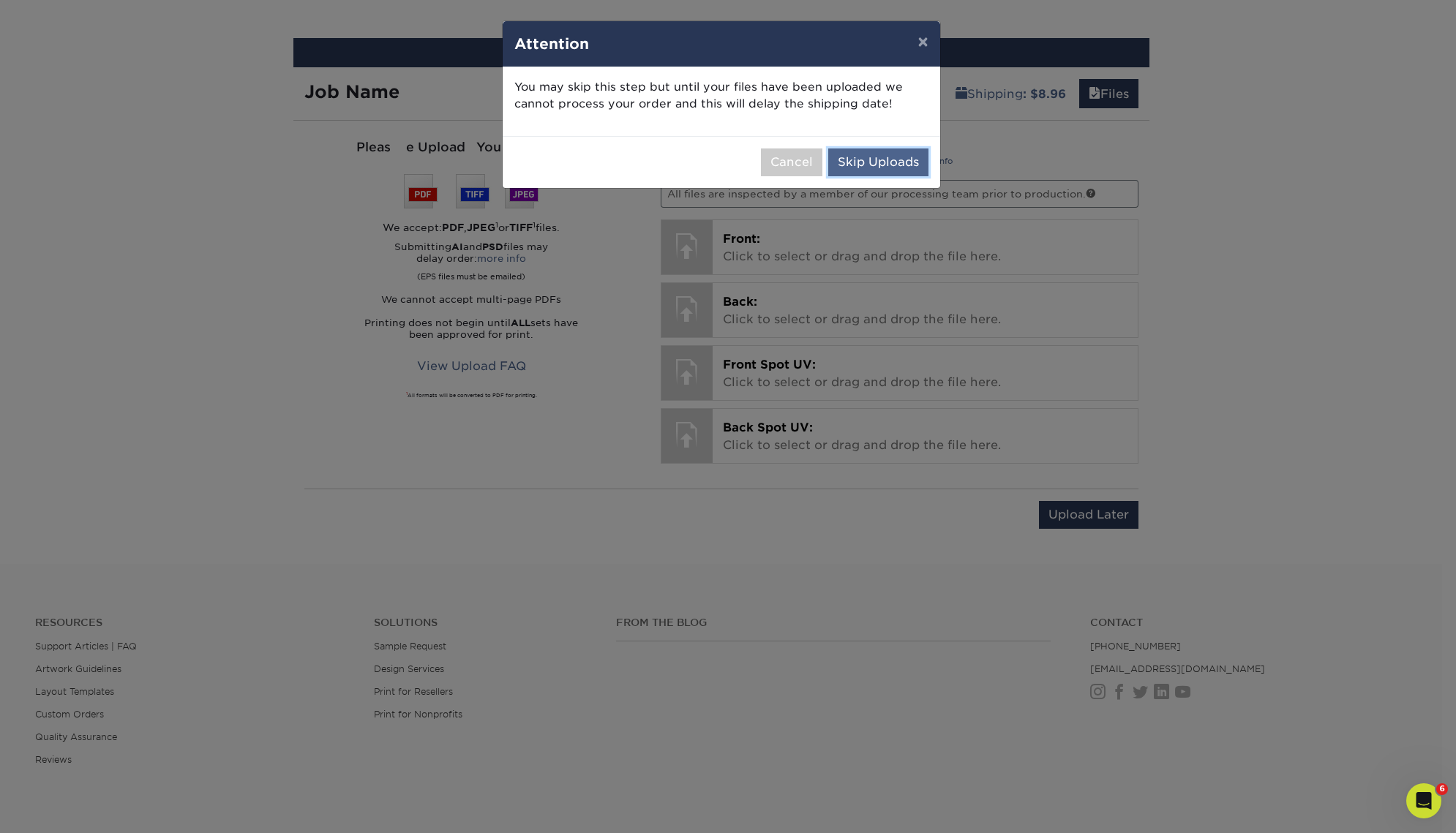
click at [873, 171] on button "Skip Uploads" at bounding box center [879, 162] width 101 height 28
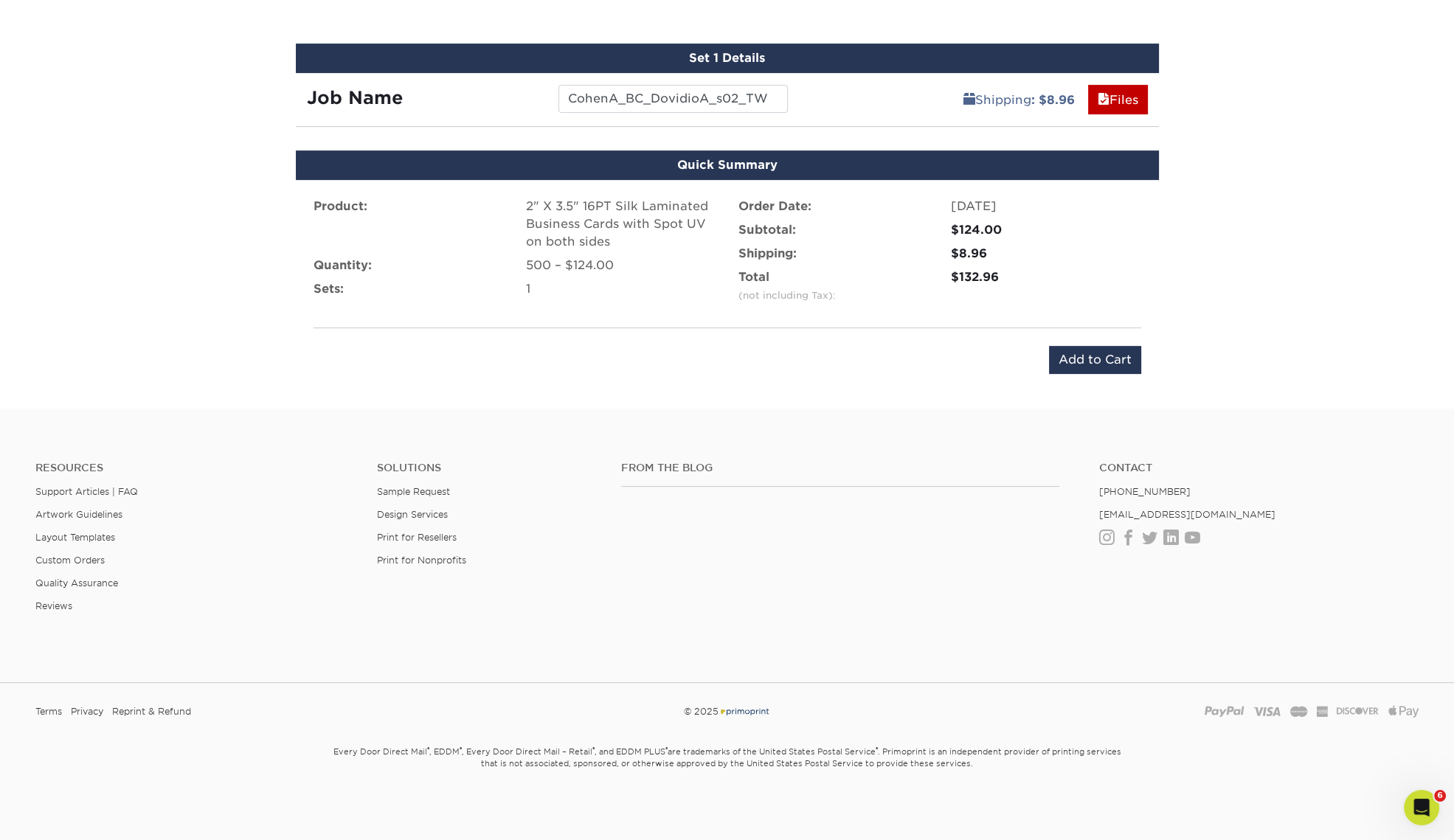
scroll to position [845, 0]
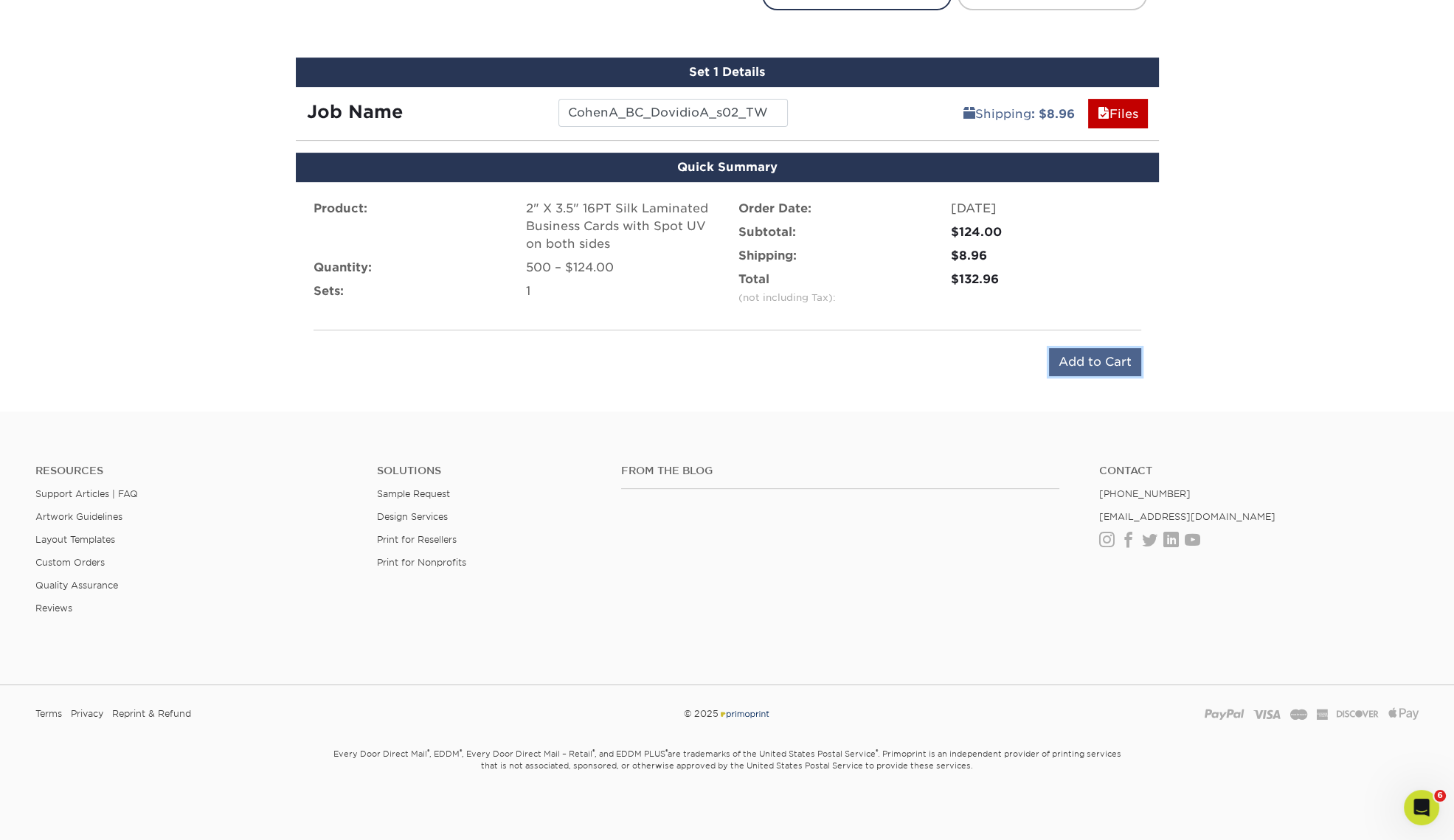
click at [1095, 365] on input "Add to Cart" at bounding box center [1095, 362] width 92 height 28
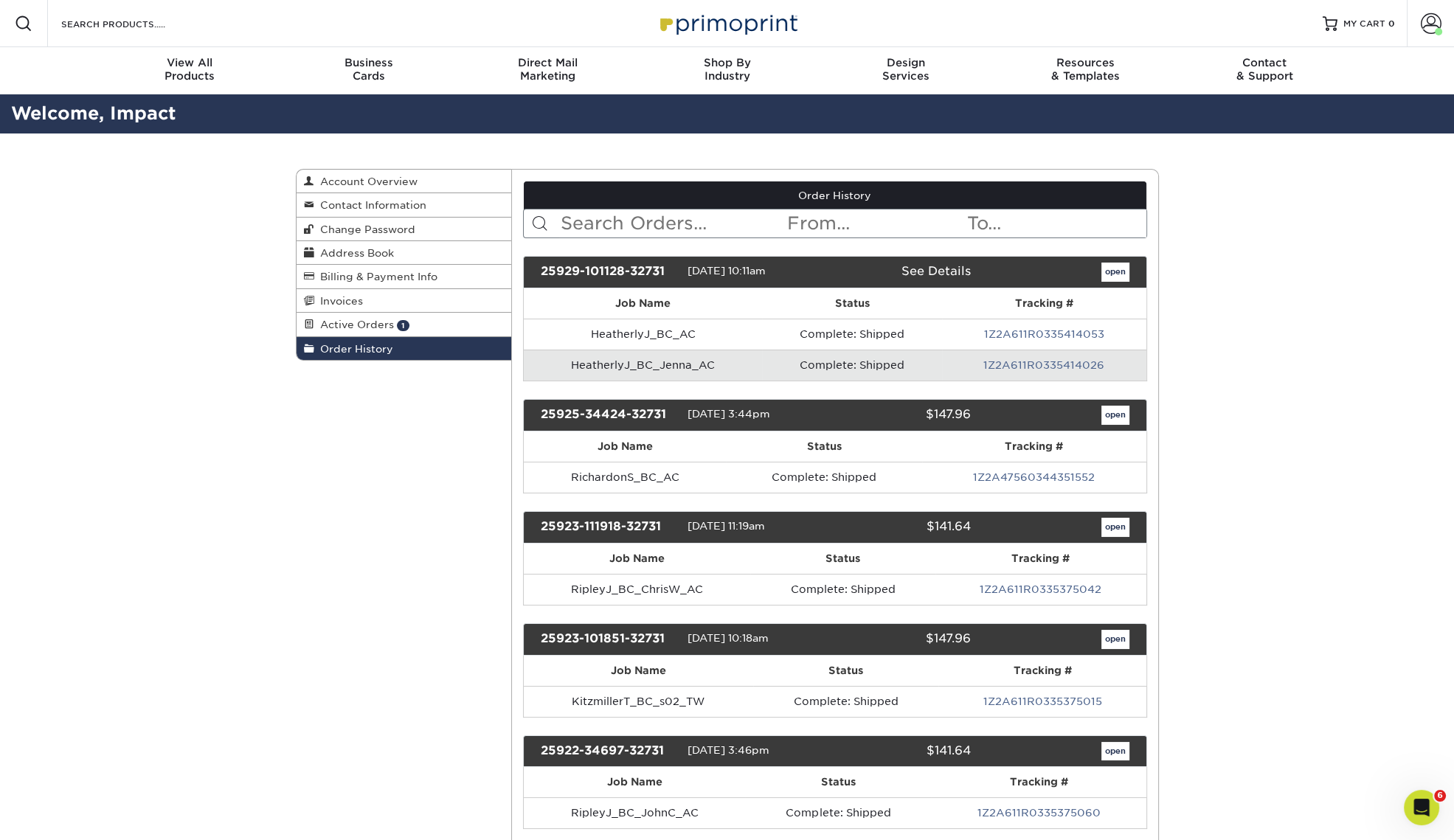
click at [648, 223] on input "text" at bounding box center [673, 223] width 226 height 28
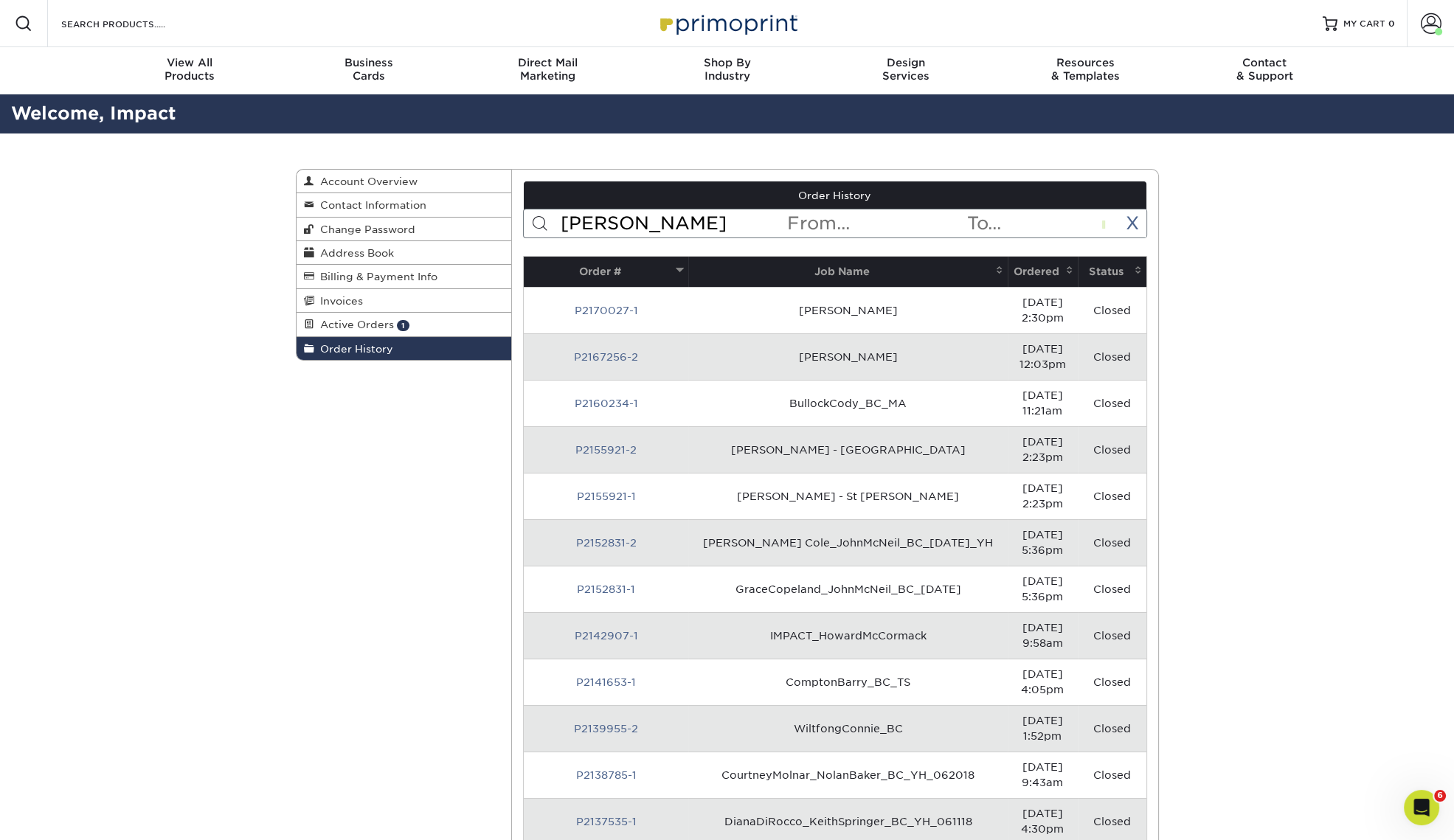
type input "cohen"
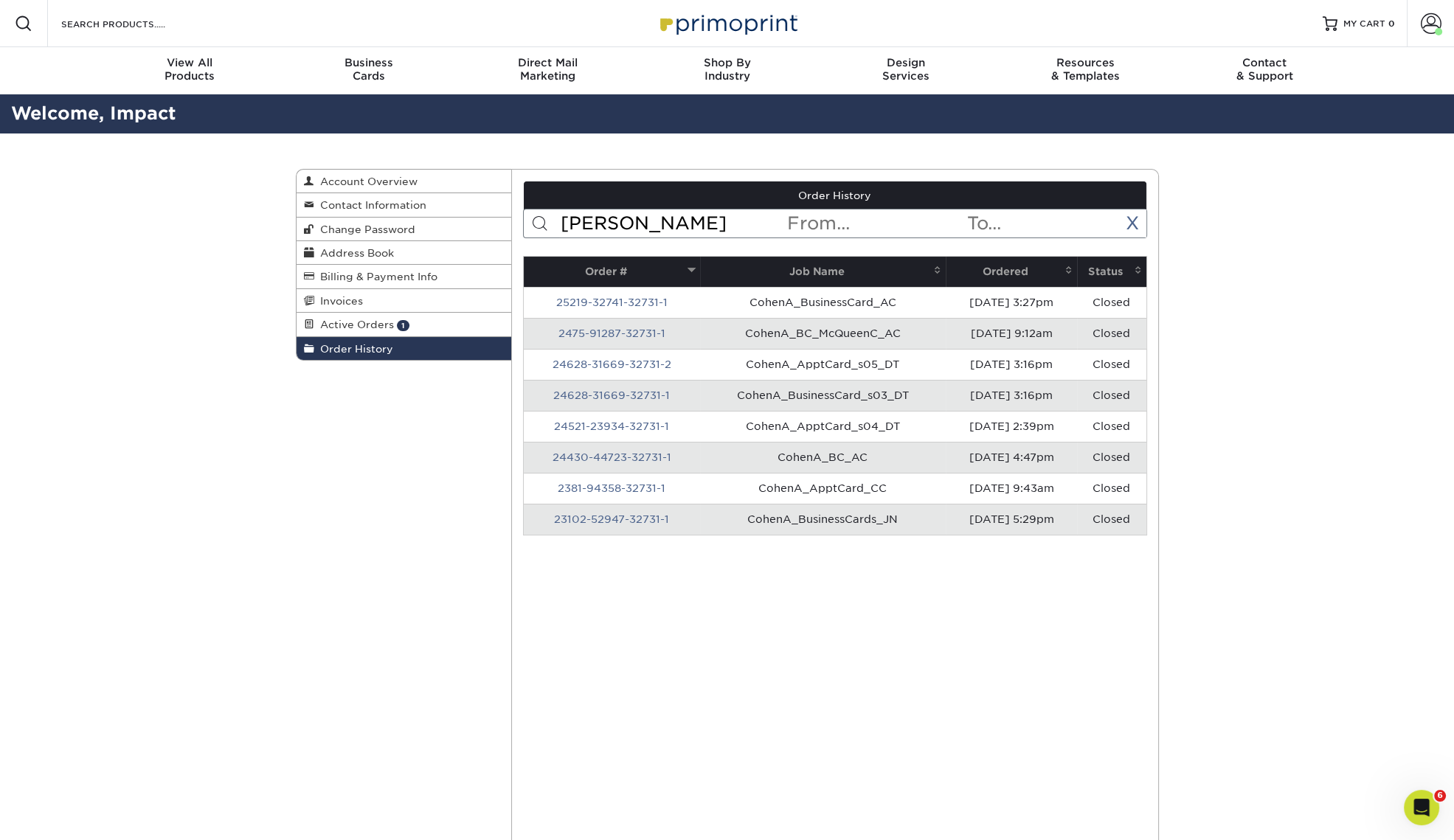
click at [999, 270] on th "Ordered" at bounding box center [1011, 272] width 131 height 30
click at [628, 329] on link "2475-91287-32731-1" at bounding box center [612, 333] width 107 height 12
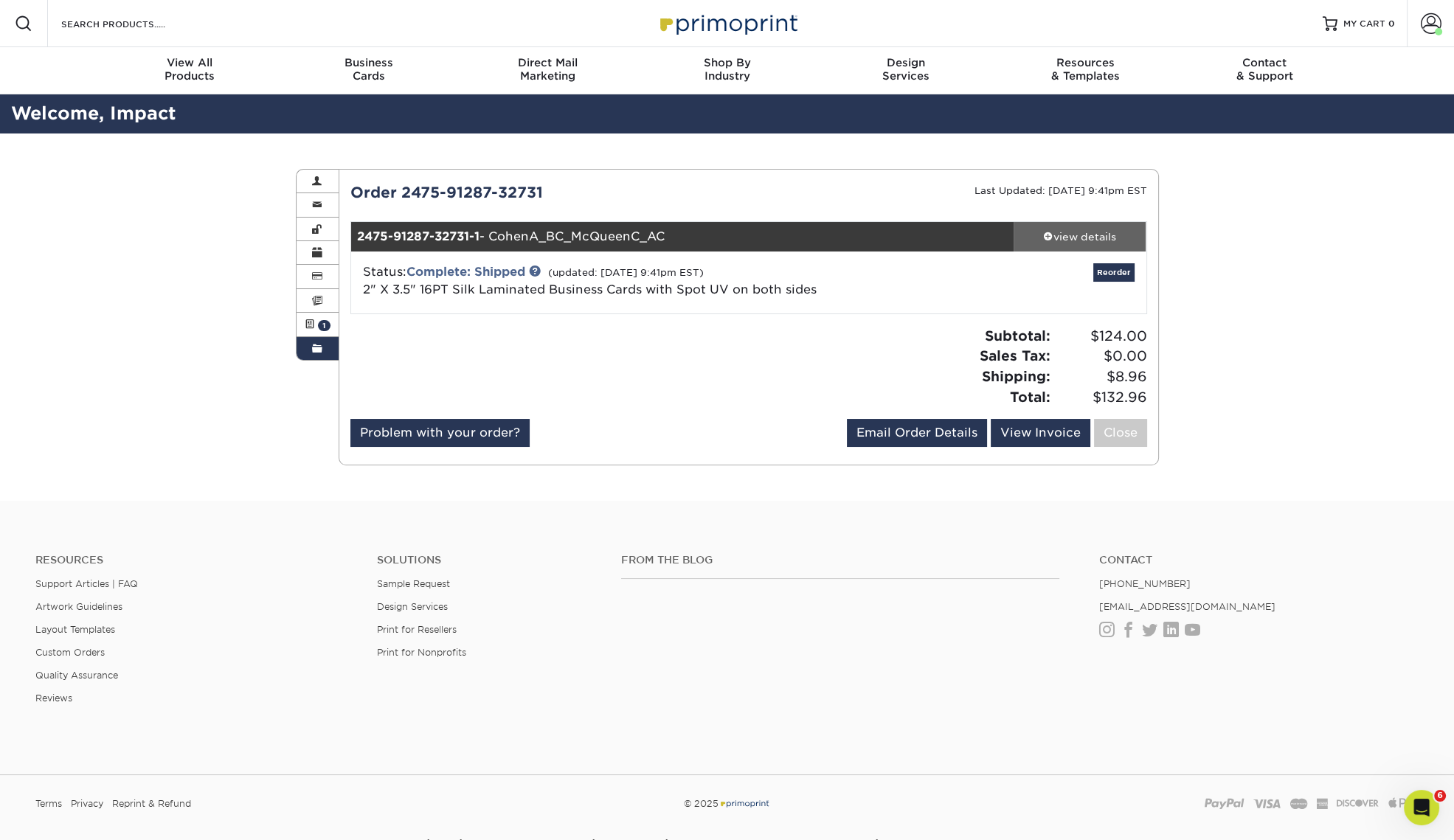
click at [1067, 228] on link "view details" at bounding box center [1080, 236] width 133 height 30
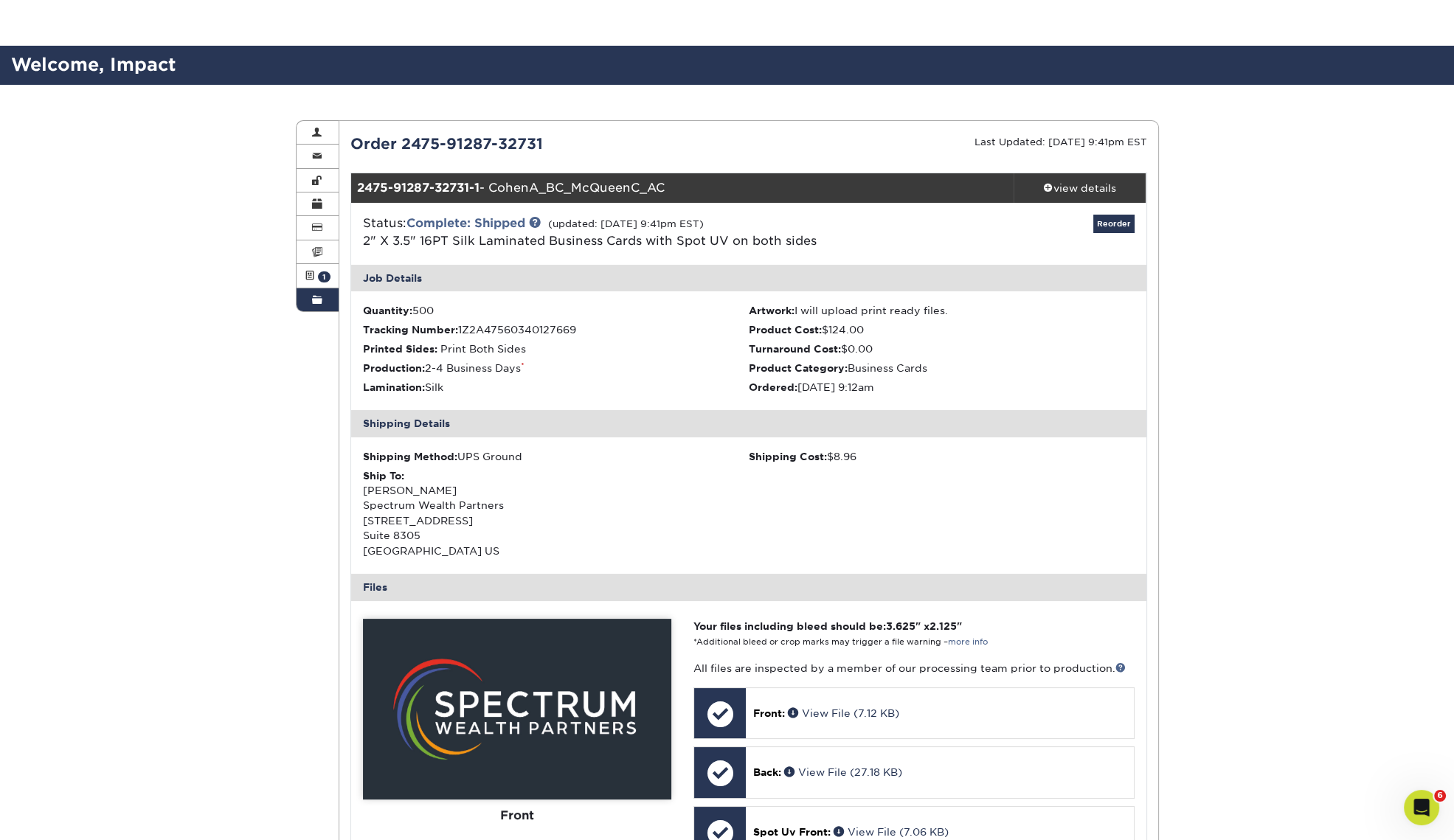
scroll to position [91, 0]
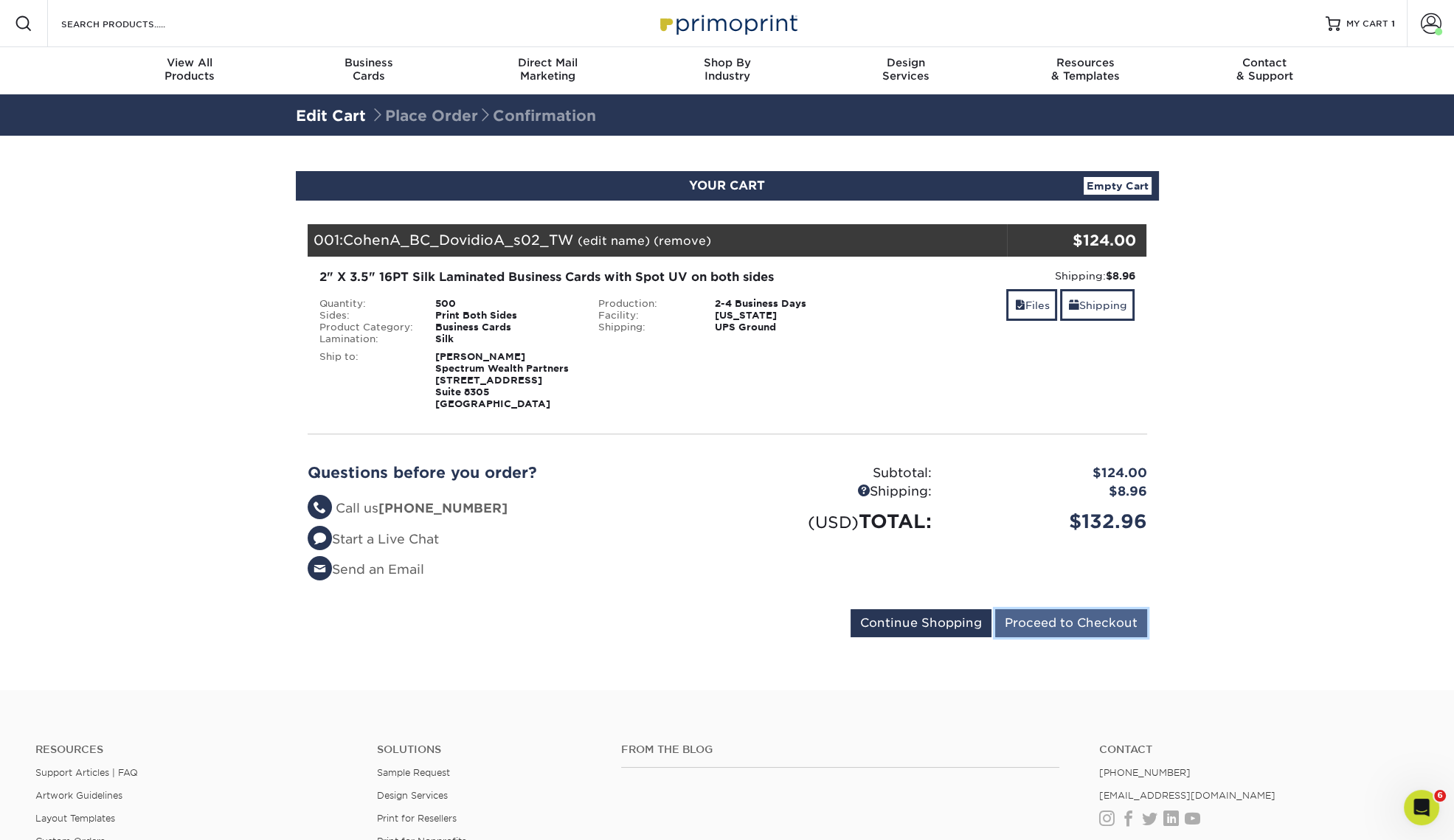
click at [1093, 623] on input "Proceed to Checkout" at bounding box center [1071, 623] width 152 height 28
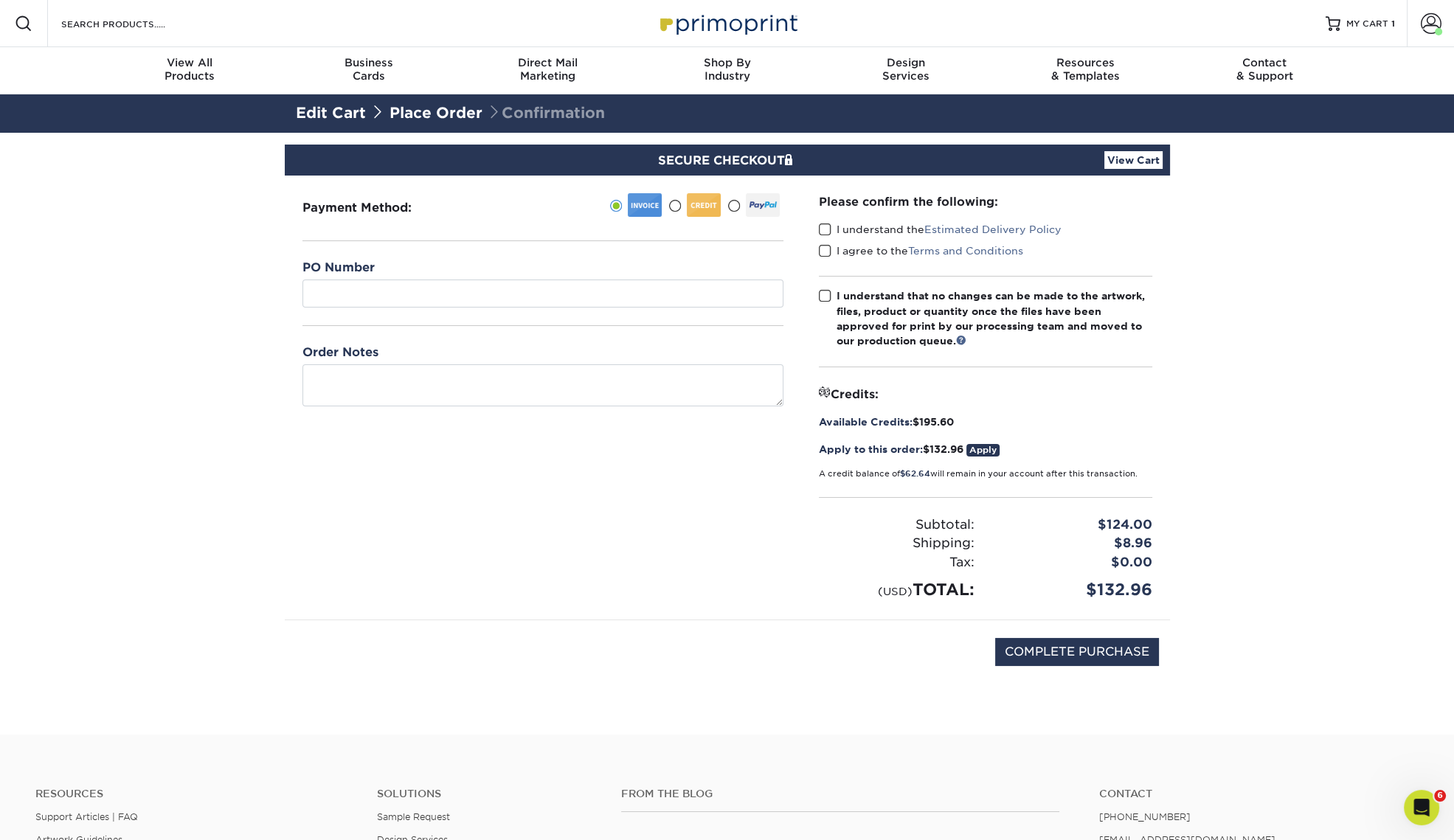
drag, startPoint x: 1150, startPoint y: 589, endPoint x: 911, endPoint y: 531, distance: 245.9
click at [911, 531] on div "Subtotal: $124.00 Shipping: $8.96 Discounts: - $0.00 Tax: $0.00" at bounding box center [986, 549] width 333 height 105
drag, startPoint x: 915, startPoint y: 524, endPoint x: 1118, endPoint y: 592, distance: 214.1
click at [1116, 592] on div "Subtotal: $124.00 Shipping: $8.96 Discounts: - $0.00 Tax: $0.00" at bounding box center [986, 549] width 333 height 105
click at [322, 110] on link "Edit Cart" at bounding box center [330, 113] width 70 height 18
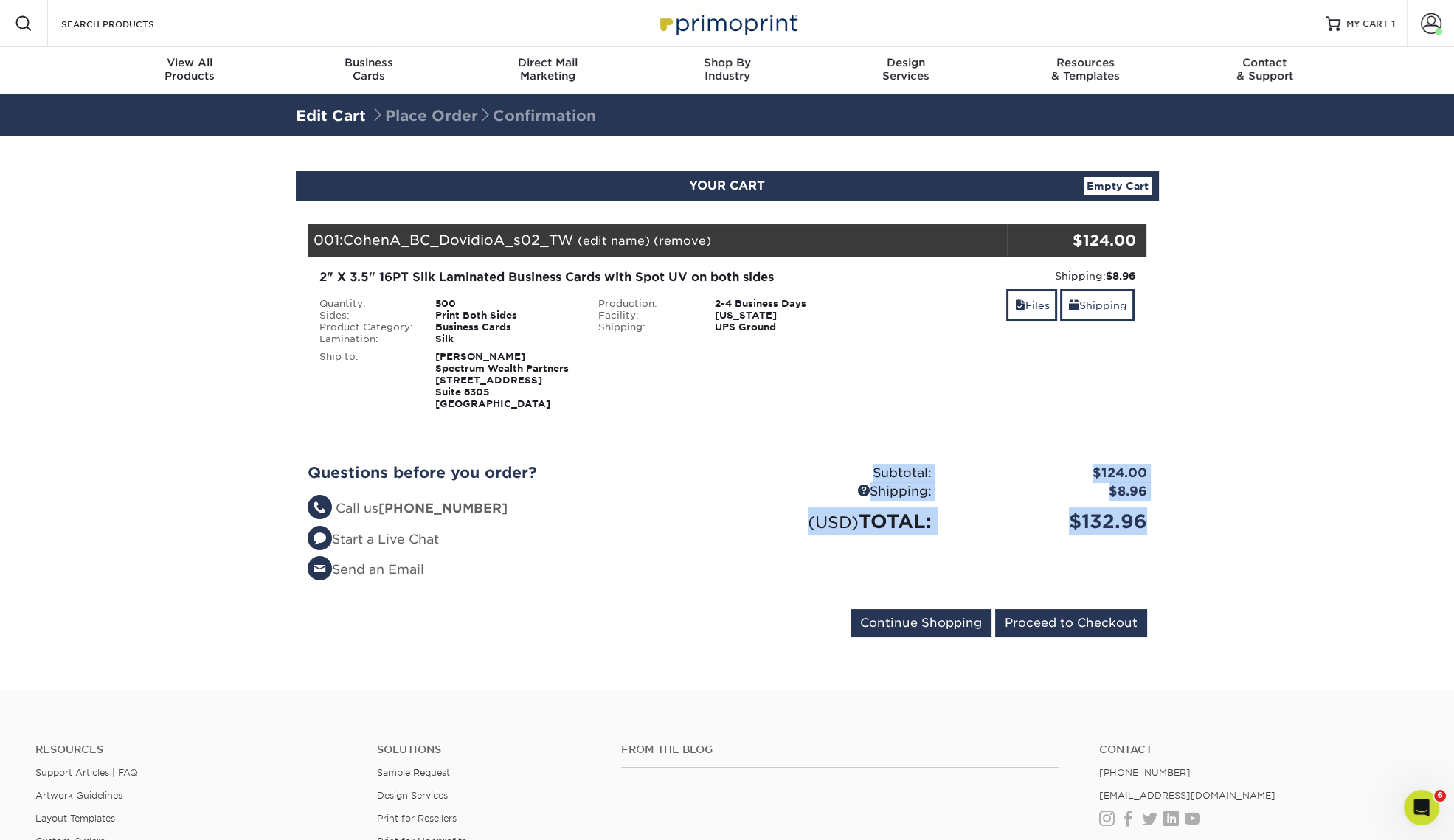
drag, startPoint x: 1146, startPoint y: 520, endPoint x: 872, endPoint y: 469, distance: 278.7
click at [872, 469] on div "Subtotal: $124.00 Shipping: $8.96 (USD) TOTAL: $132.96" at bounding box center [943, 528] width 431 height 128
copy div "Subtotal: $124.00 Shipping: $8.96 (USD) TOTAL: $132.96"
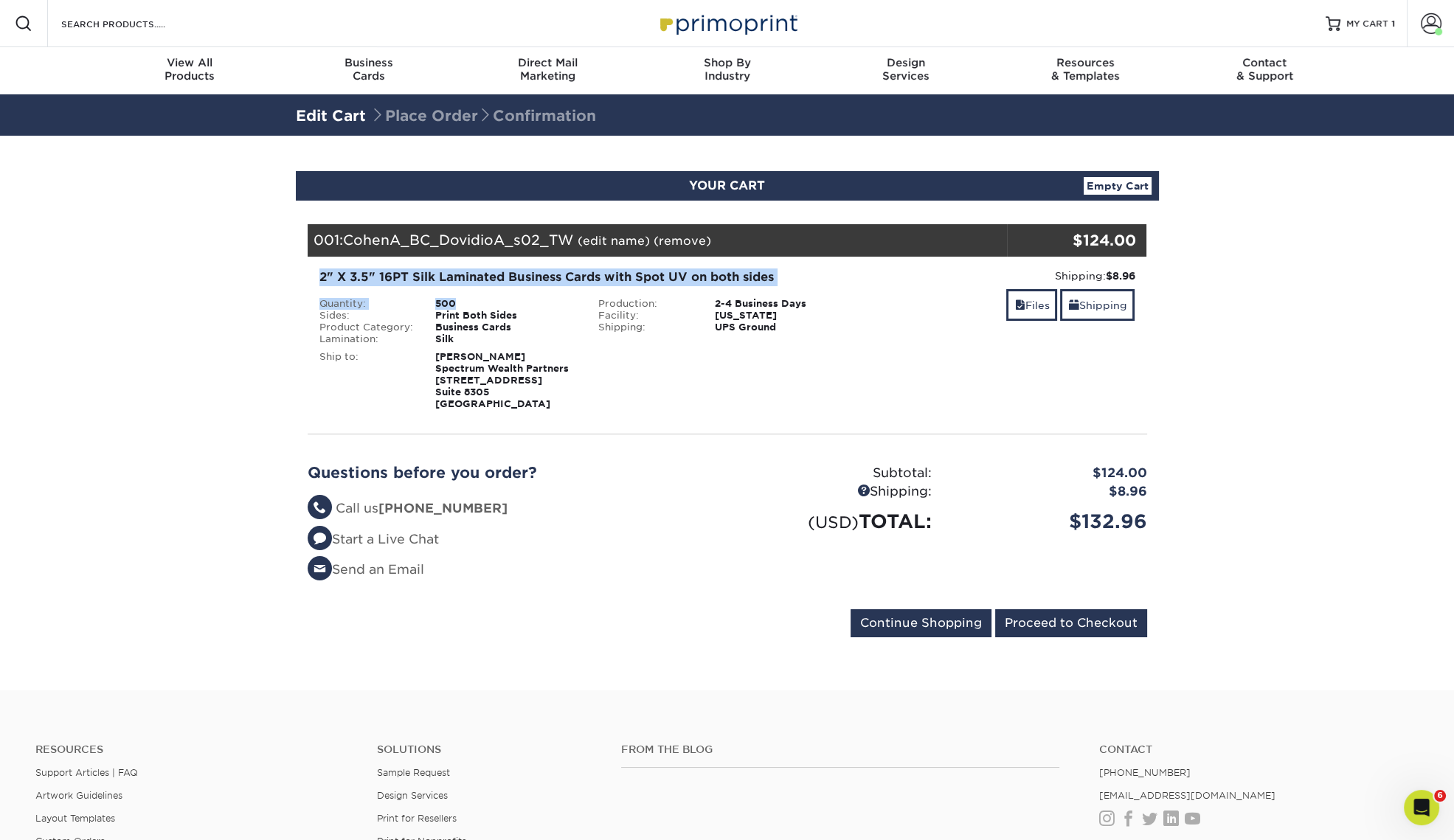
drag, startPoint x: 320, startPoint y: 278, endPoint x: 464, endPoint y: 303, distance: 146.2
click at [464, 303] on div "2" X 3.5" 16PT Silk Laminated Business Cards with Spot UV on both sides Quantit…" at bounding box center [588, 339] width 559 height 141
copy div "2" X 3.5" 16PT Silk Laminated Business Cards with Spot UV on both sides Quantit…"
